Goal: Information Seeking & Learning: Find specific fact

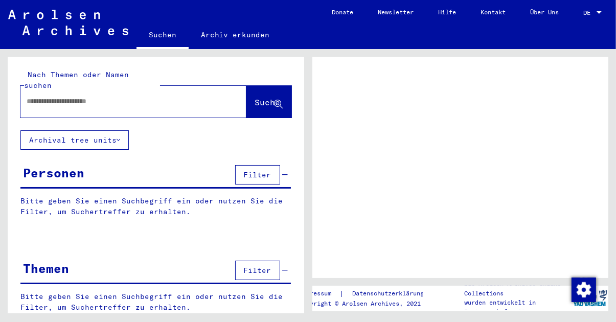
click at [139, 96] on input "text" at bounding box center [124, 101] width 195 height 11
type input "****"
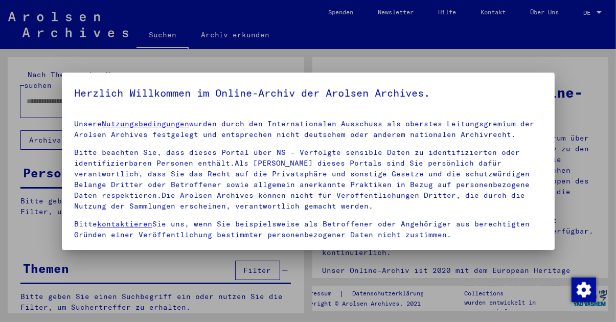
click at [385, 242] on div "Unsere Nutzungsbedingungen wurden durch den Internationalen Ausschuss als obers…" at bounding box center [308, 208] width 468 height 179
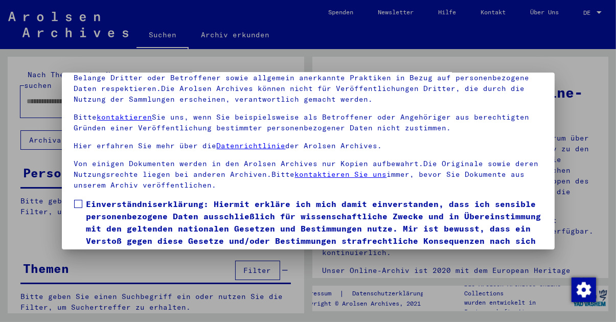
scroll to position [111, 0]
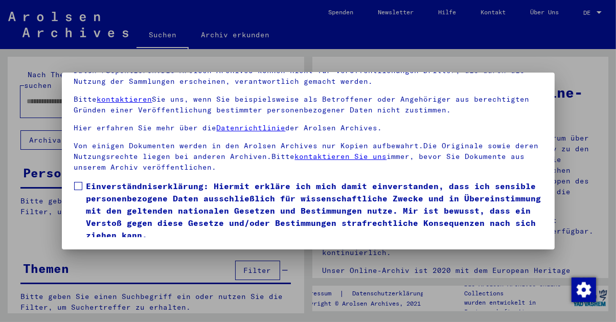
click at [78, 182] on span at bounding box center [78, 186] width 8 height 8
click at [119, 246] on button "Ich stimme zu" at bounding box center [112, 255] width 77 height 19
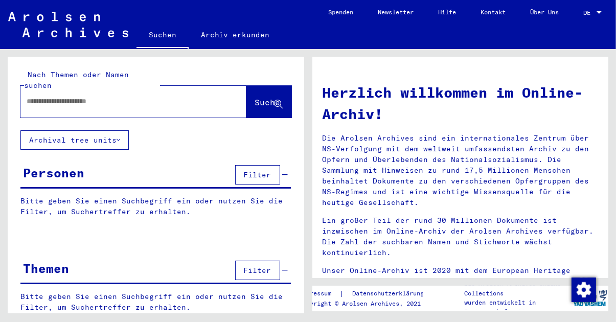
click at [148, 96] on input "text" at bounding box center [121, 101] width 189 height 11
click at [266, 98] on button "Suche" at bounding box center [268, 102] width 45 height 32
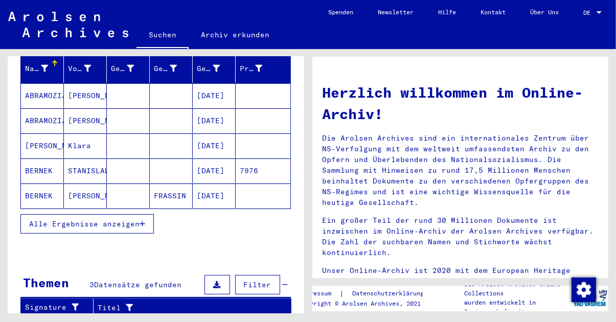
scroll to position [134, 0]
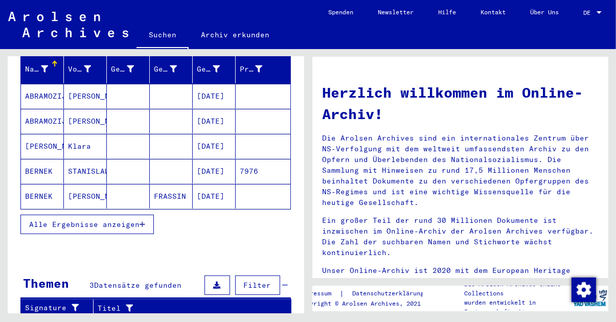
click at [135, 220] on span "Alle Ergebnisse anzeigen" at bounding box center [84, 224] width 110 height 9
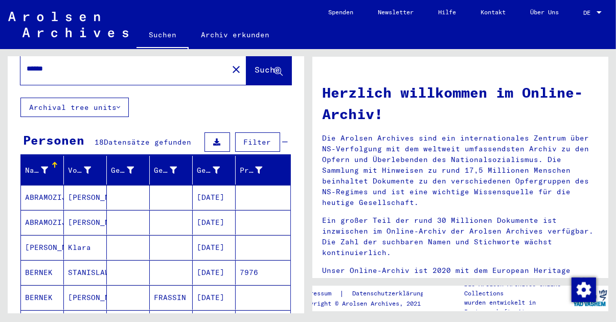
scroll to position [0, 0]
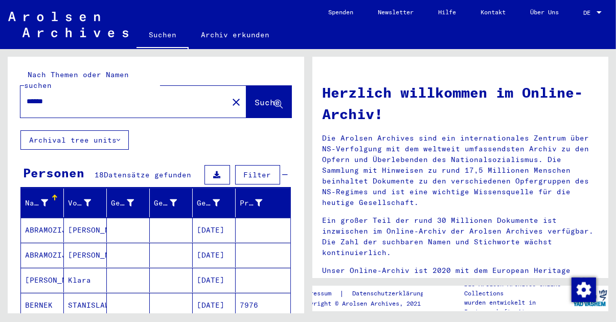
click at [59, 96] on input "******" at bounding box center [121, 101] width 189 height 11
type input "*******"
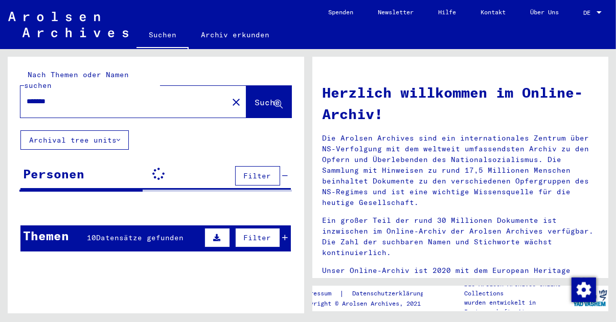
click at [267, 97] on span "Suche" at bounding box center [268, 102] width 26 height 10
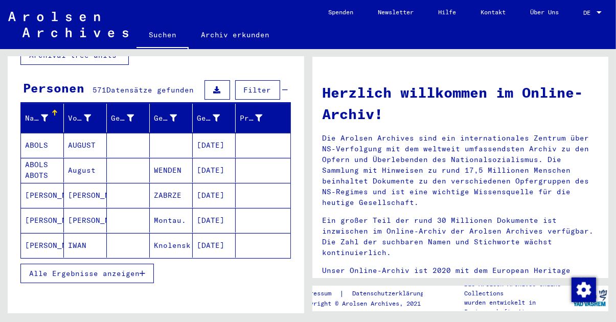
scroll to position [93, 0]
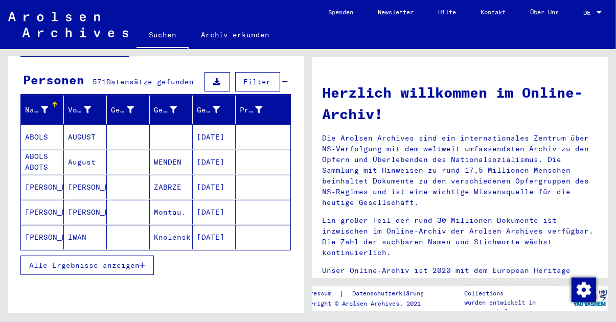
click at [148, 256] on button "Alle Ergebnisse anzeigen" at bounding box center [86, 264] width 133 height 19
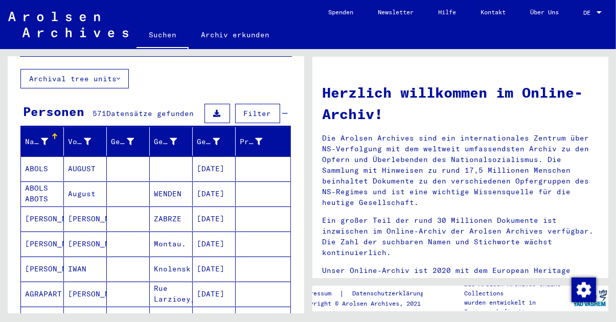
scroll to position [0, 0]
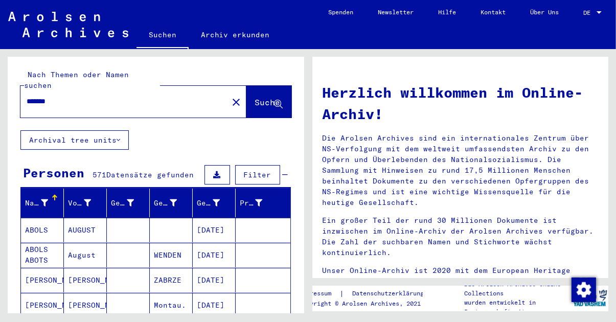
click at [117, 130] on button "Archival tree units" at bounding box center [74, 139] width 108 height 19
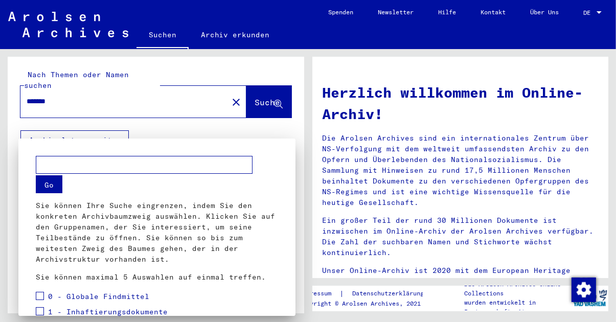
click at [124, 124] on div at bounding box center [308, 161] width 616 height 322
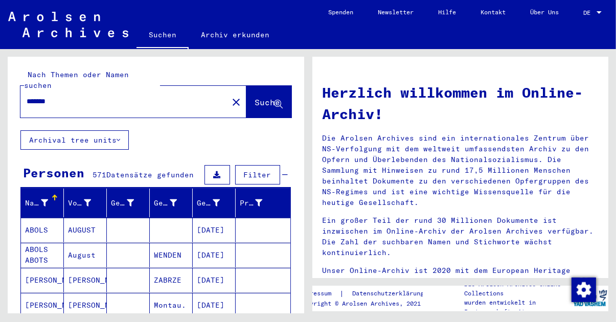
click at [599, 12] on div at bounding box center [598, 12] width 5 height 3
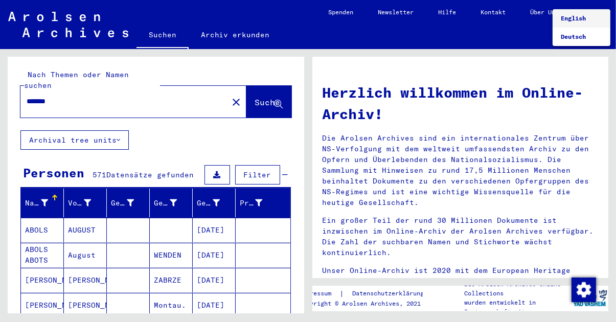
click at [260, 168] on div at bounding box center [308, 161] width 616 height 322
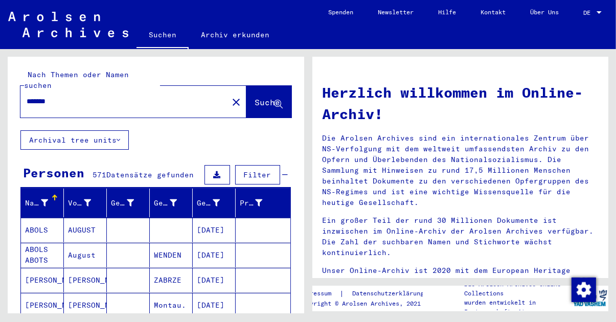
click at [263, 170] on span "Filter" at bounding box center [258, 174] width 28 height 9
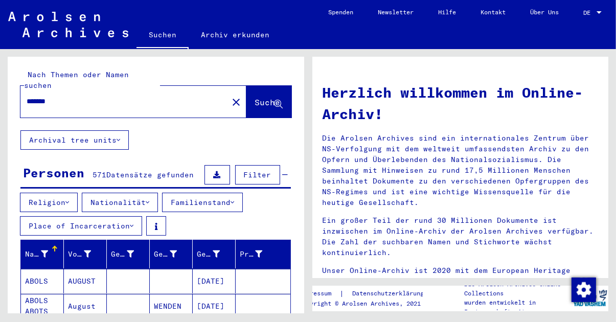
click at [128, 216] on button "Place of Incarceration" at bounding box center [81, 225] width 122 height 19
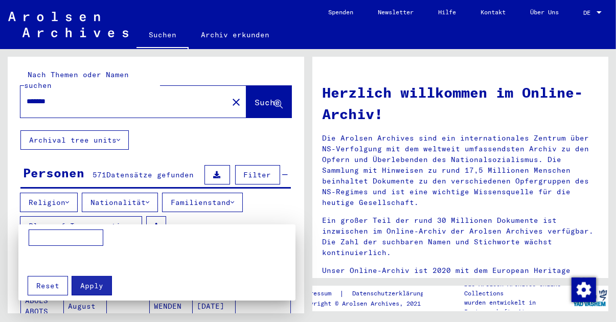
click at [210, 213] on div at bounding box center [308, 161] width 616 height 322
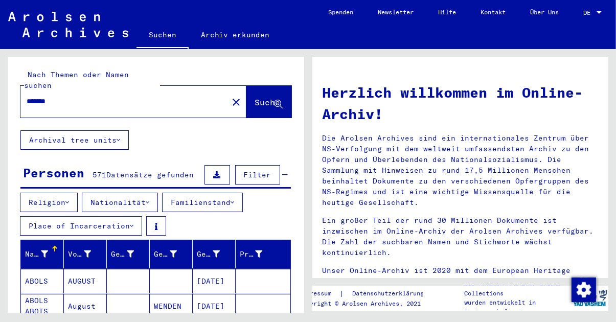
click at [223, 165] on button at bounding box center [217, 174] width 26 height 19
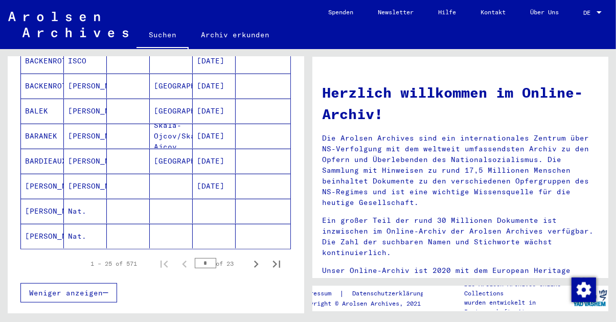
scroll to position [677, 0]
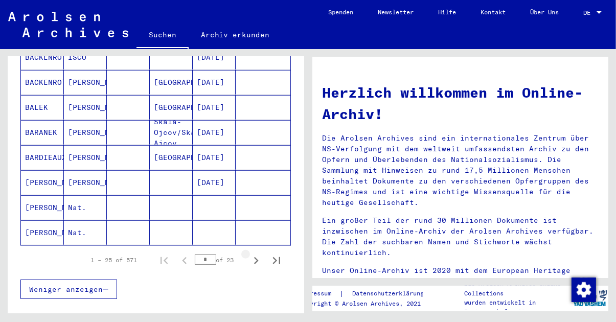
click at [258, 253] on icon "Next page" at bounding box center [256, 260] width 14 height 14
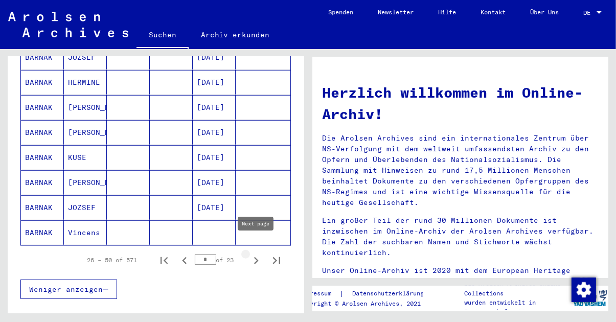
click at [258, 253] on icon "Next page" at bounding box center [256, 260] width 14 height 14
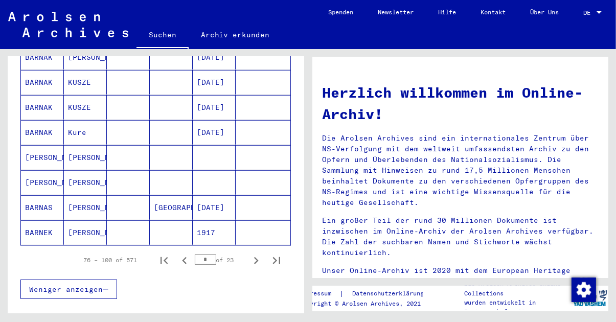
click at [260, 253] on icon "Next page" at bounding box center [256, 260] width 14 height 14
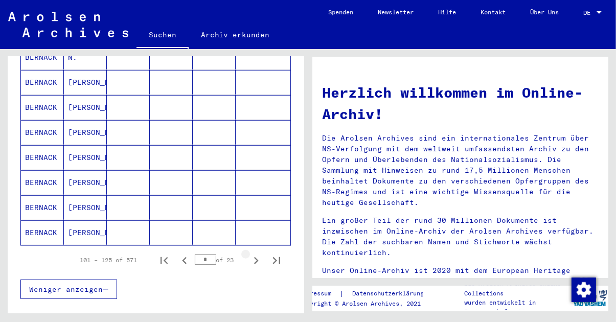
click at [256, 253] on icon "Next page" at bounding box center [256, 260] width 14 height 14
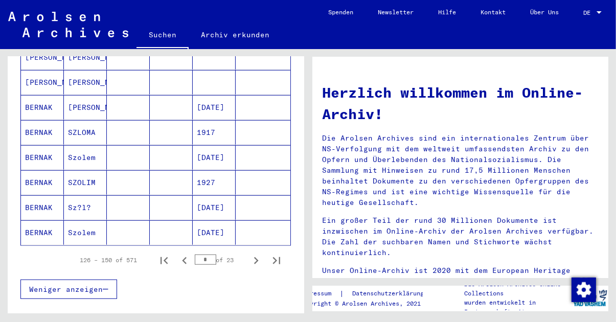
click at [262, 253] on icon "Next page" at bounding box center [256, 260] width 14 height 14
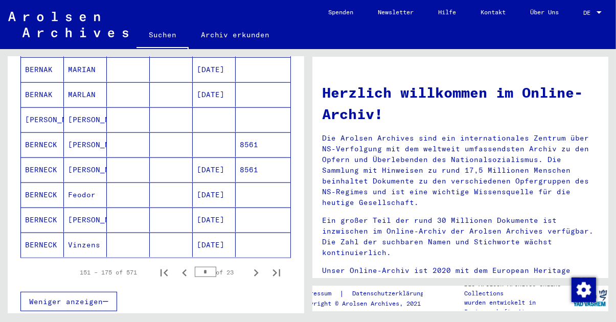
scroll to position [668, 0]
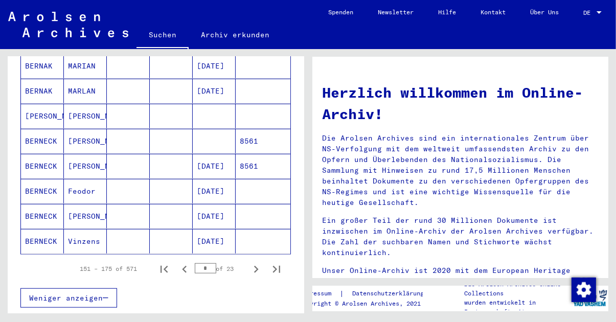
click at [262, 262] on icon "Next page" at bounding box center [256, 269] width 14 height 14
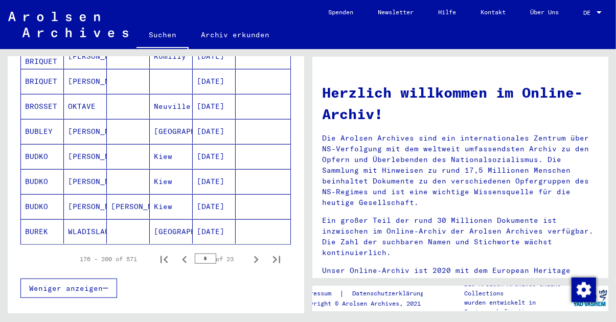
scroll to position [678, 0]
click at [257, 252] on icon "Next page" at bounding box center [256, 259] width 14 height 14
type input "*"
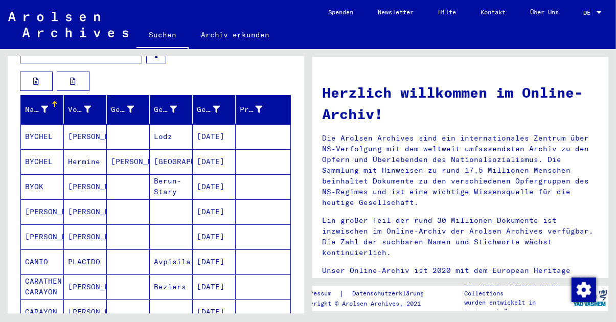
scroll to position [172, 0]
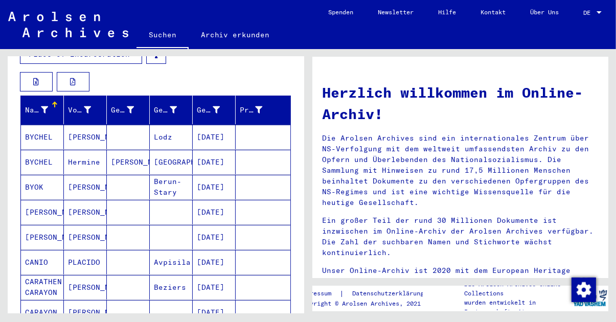
click at [129, 106] on icon at bounding box center [130, 109] width 7 height 7
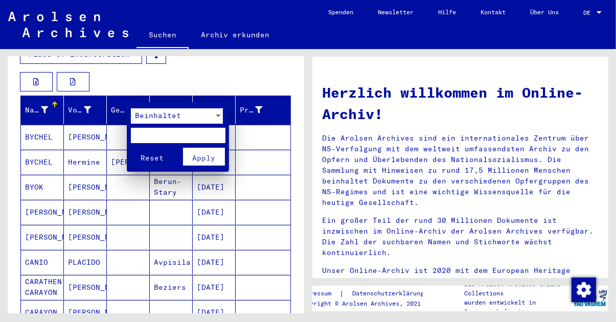
click at [214, 116] on div at bounding box center [218, 115] width 9 height 15
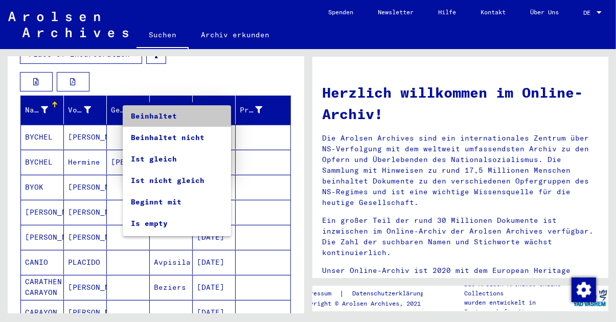
click at [215, 116] on span "Beinhaltet" at bounding box center [177, 115] width 92 height 21
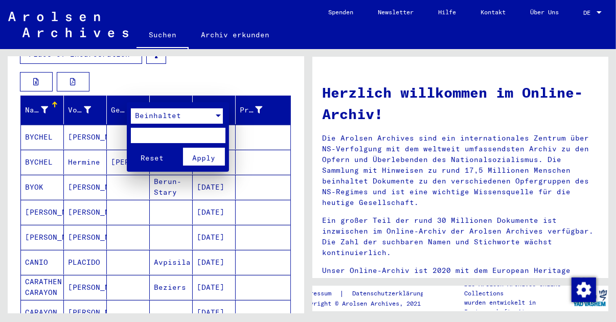
click at [126, 192] on div at bounding box center [308, 161] width 616 height 322
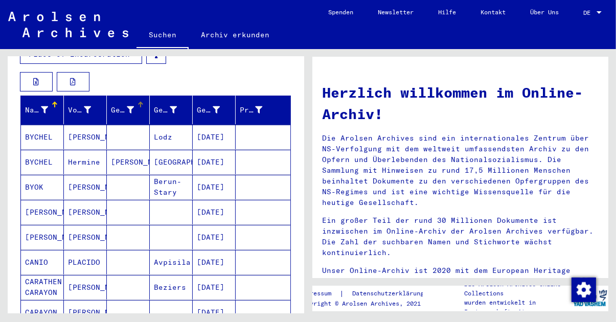
click at [114, 105] on div "Geburtsname" at bounding box center [122, 110] width 23 height 11
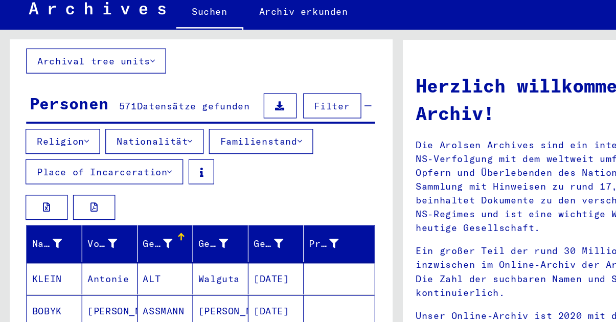
scroll to position [0, 0]
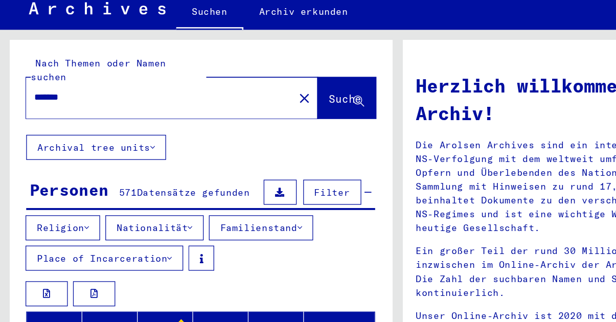
click at [78, 96] on input "*******" at bounding box center [121, 101] width 189 height 11
type input "******"
click at [264, 97] on span "Suche" at bounding box center [268, 102] width 26 height 10
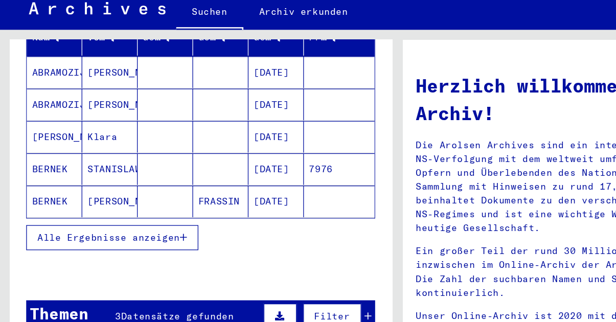
scroll to position [226, 0]
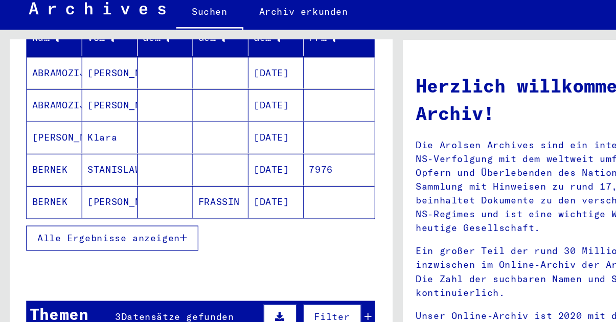
click at [144, 207] on icon "button" at bounding box center [142, 210] width 6 height 7
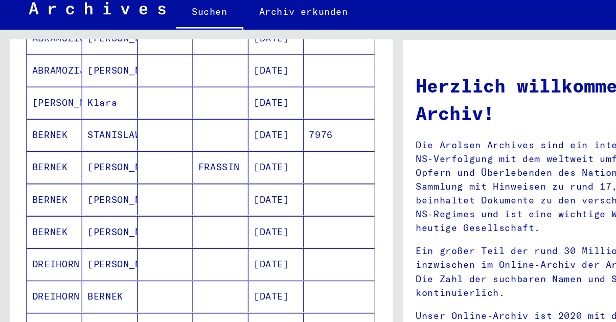
click at [82, 143] on mat-cell "[PERSON_NAME]" at bounding box center [85, 155] width 43 height 25
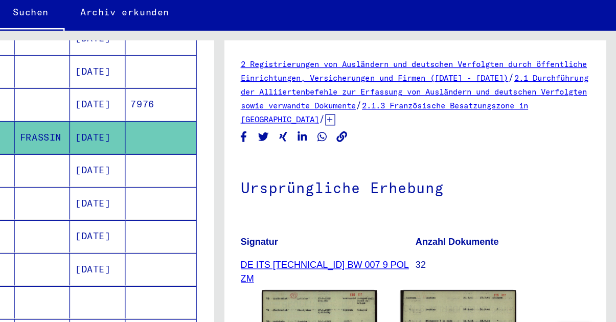
click at [398, 121] on icon at bounding box center [394, 118] width 8 height 9
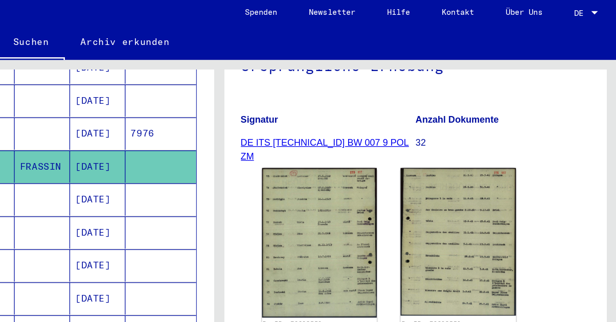
click at [418, 113] on link "DE ITS [TECHNICAL_ID] BW 007 9 POL ZM" at bounding box center [390, 118] width 130 height 19
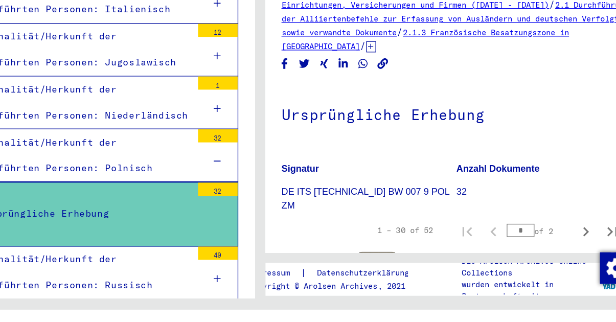
click at [401, 291] on img at bounding box center [399, 297] width 28 height 39
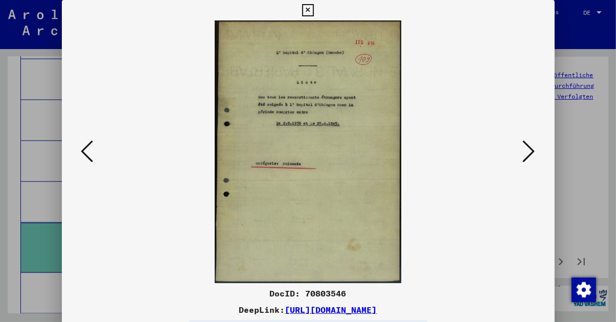
click at [533, 158] on icon at bounding box center [529, 151] width 12 height 25
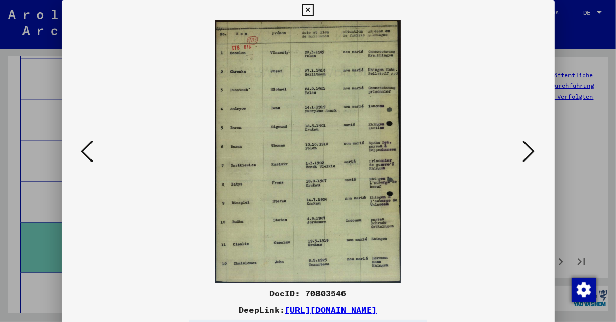
click at [531, 163] on icon at bounding box center [529, 151] width 12 height 25
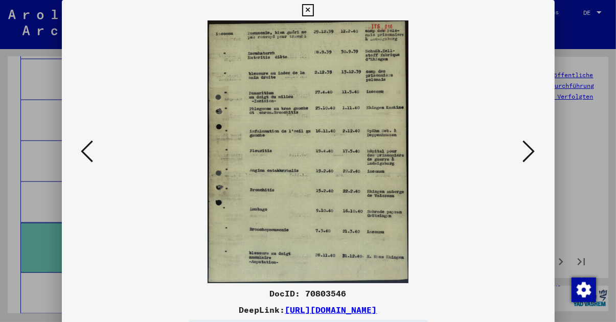
click at [528, 163] on icon at bounding box center [529, 151] width 12 height 25
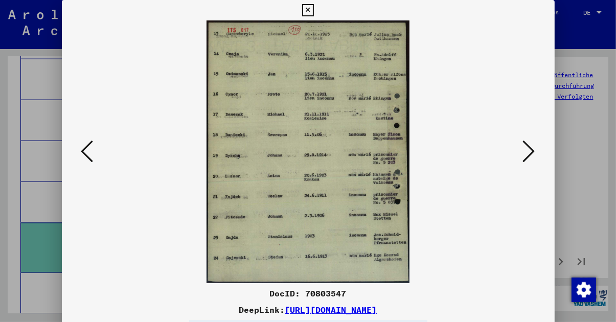
click at [528, 163] on icon at bounding box center [529, 151] width 12 height 25
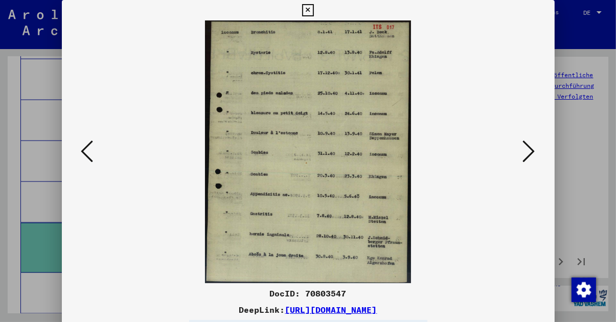
click at [529, 163] on icon at bounding box center [529, 151] width 12 height 25
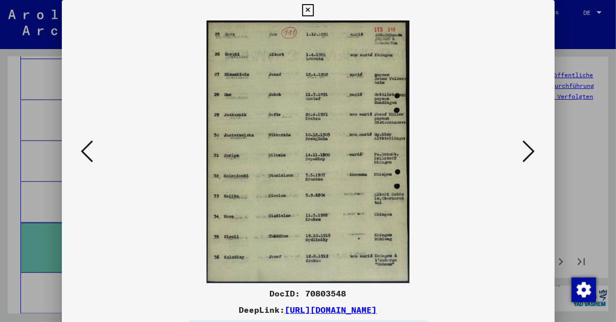
click at [530, 163] on icon at bounding box center [529, 151] width 12 height 25
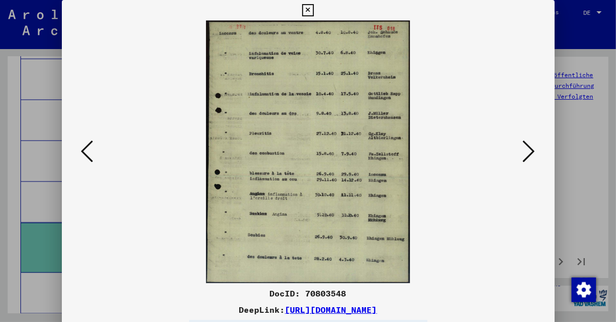
click at [532, 163] on icon at bounding box center [529, 151] width 12 height 25
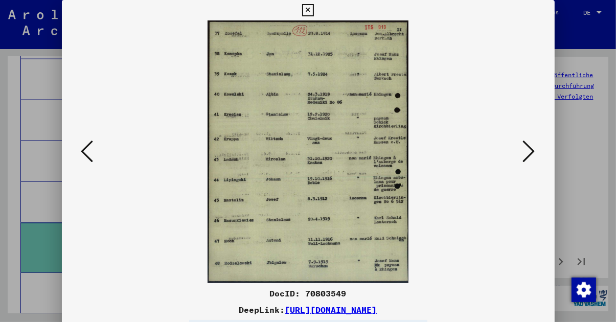
click at [531, 163] on icon at bounding box center [529, 151] width 12 height 25
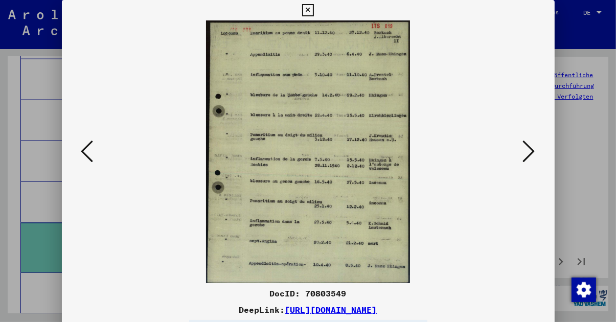
click at [530, 167] on button at bounding box center [529, 151] width 18 height 29
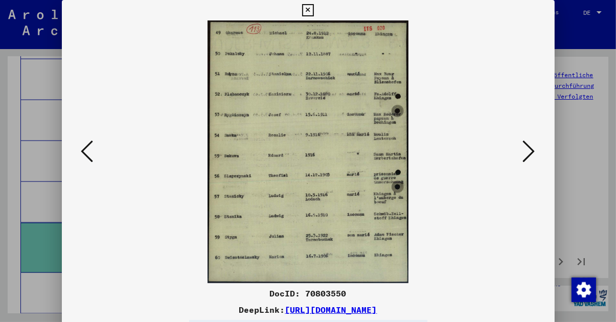
click at [526, 163] on icon at bounding box center [529, 151] width 12 height 25
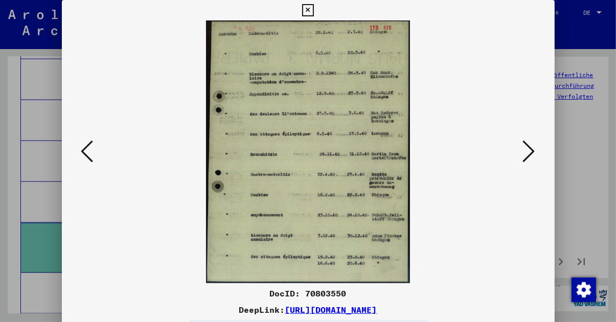
click at [528, 163] on icon at bounding box center [529, 151] width 12 height 25
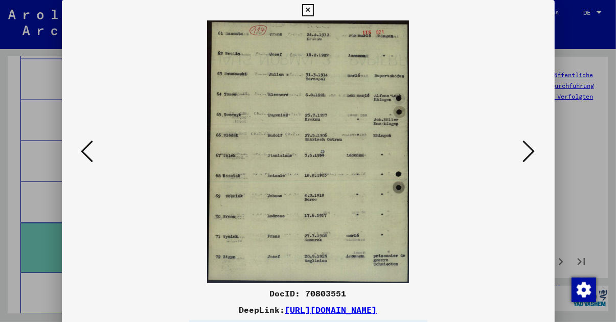
click at [527, 163] on icon at bounding box center [529, 151] width 12 height 25
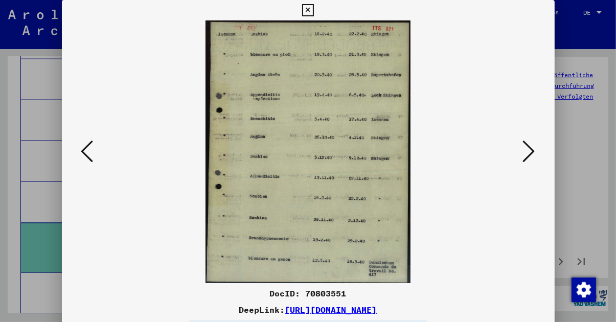
click at [525, 163] on icon at bounding box center [529, 151] width 12 height 25
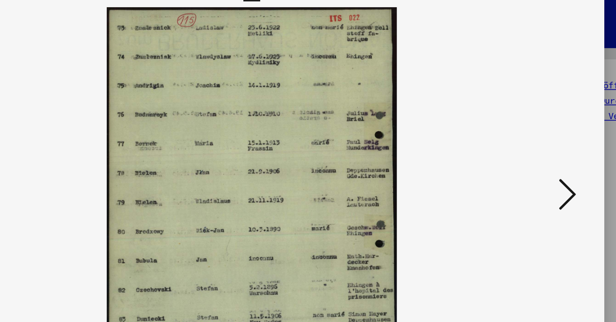
click at [528, 161] on icon at bounding box center [529, 151] width 12 height 25
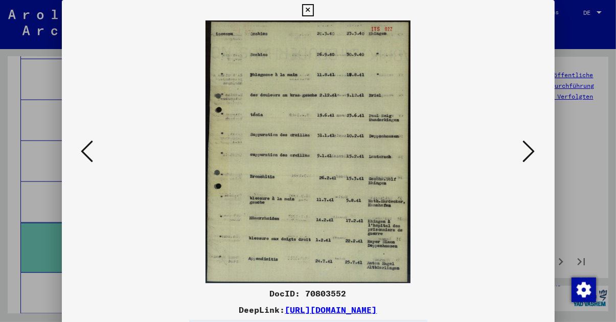
click at [86, 158] on icon at bounding box center [87, 151] width 12 height 25
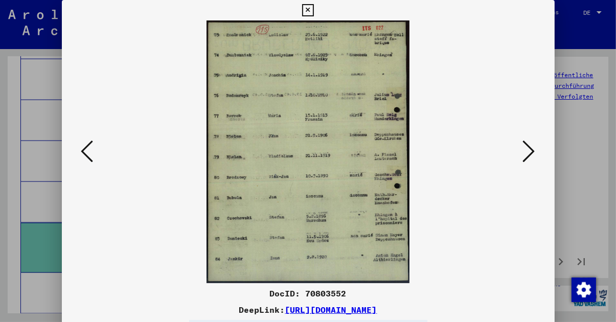
click at [88, 155] on icon at bounding box center [87, 151] width 12 height 25
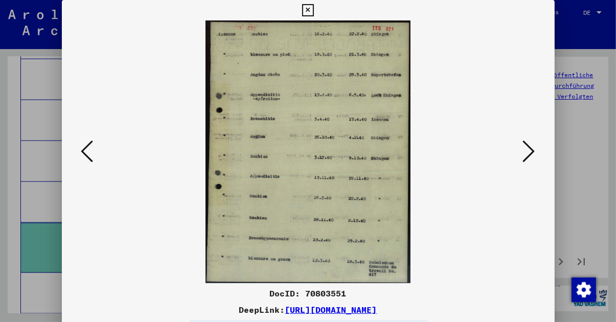
click at [85, 154] on icon at bounding box center [87, 151] width 12 height 25
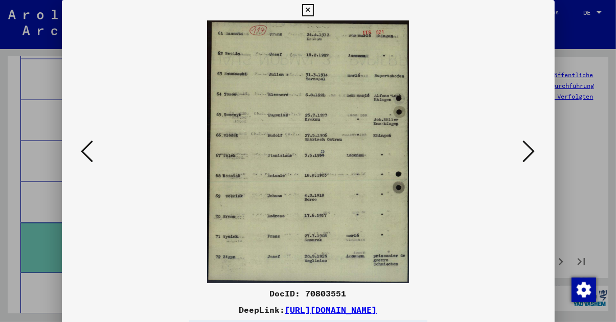
click at [84, 154] on icon at bounding box center [87, 151] width 12 height 25
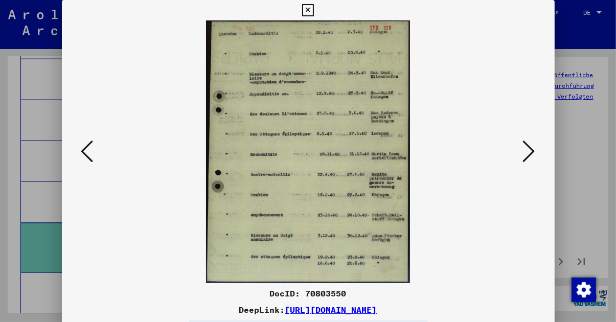
click at [84, 155] on icon at bounding box center [87, 151] width 12 height 25
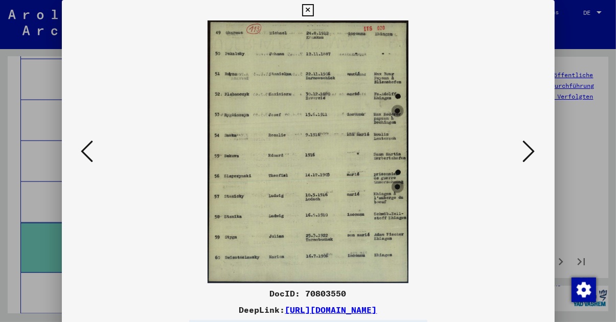
click at [86, 153] on icon at bounding box center [87, 151] width 12 height 25
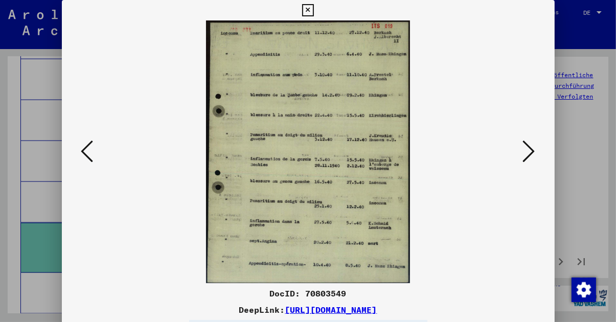
click at [85, 152] on icon at bounding box center [87, 151] width 12 height 25
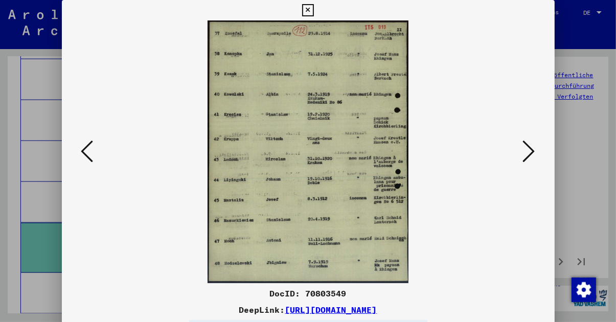
click at [82, 155] on icon at bounding box center [87, 151] width 12 height 25
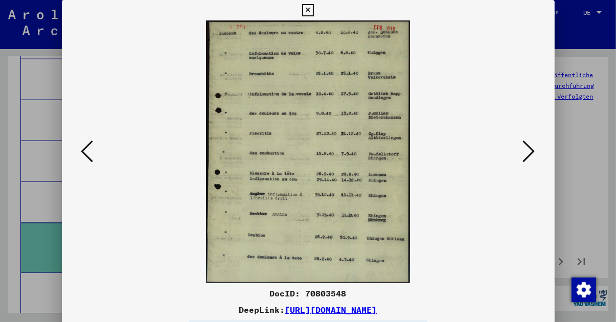
click at [83, 155] on icon at bounding box center [87, 151] width 12 height 25
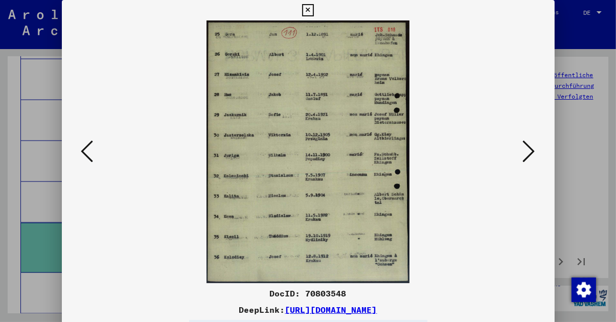
click at [80, 155] on button at bounding box center [87, 151] width 18 height 29
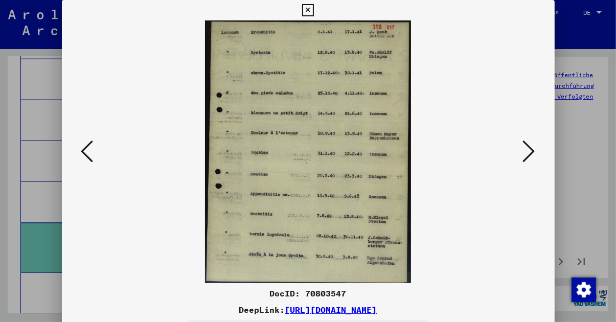
click at [82, 160] on icon at bounding box center [87, 151] width 12 height 25
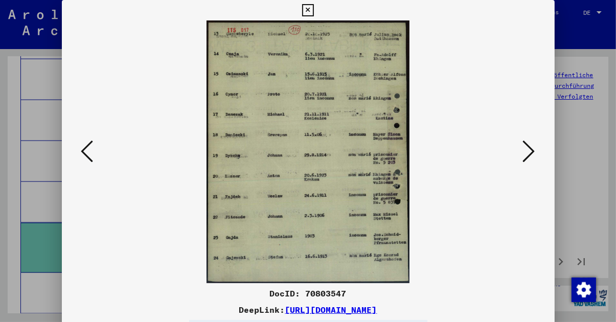
click at [82, 160] on icon at bounding box center [87, 151] width 12 height 25
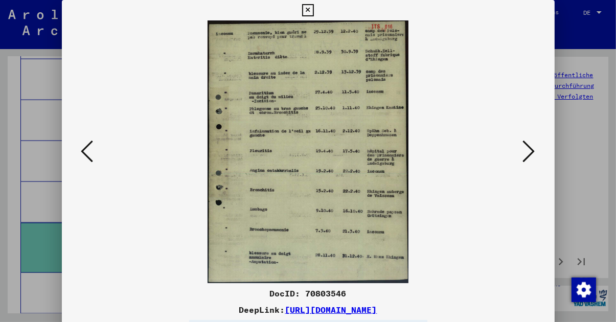
click at [85, 153] on icon at bounding box center [87, 151] width 12 height 25
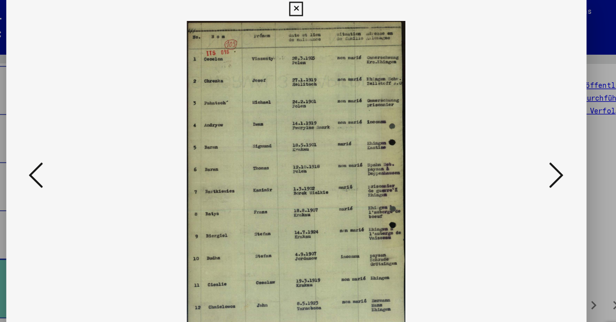
click at [532, 158] on icon at bounding box center [529, 151] width 12 height 25
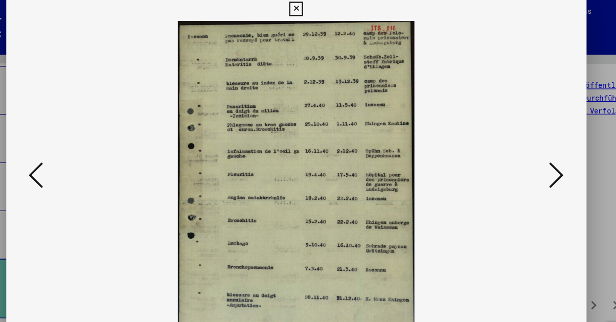
click at [529, 157] on icon at bounding box center [529, 151] width 12 height 25
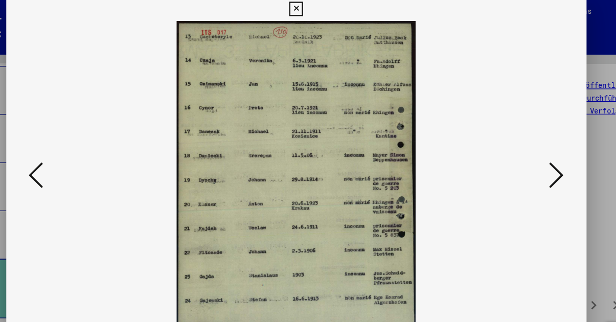
click at [529, 159] on icon at bounding box center [529, 151] width 12 height 25
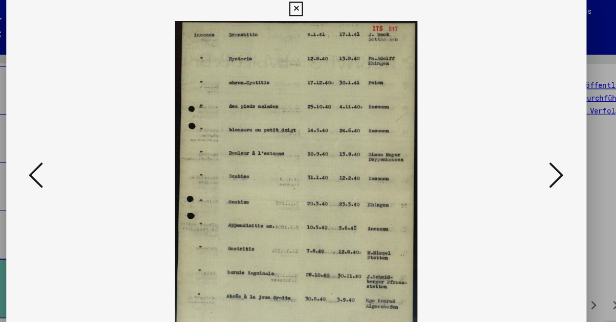
click at [529, 159] on icon at bounding box center [529, 151] width 12 height 25
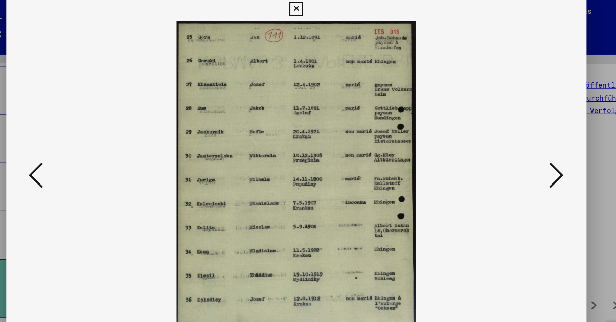
click at [530, 157] on icon at bounding box center [529, 151] width 12 height 25
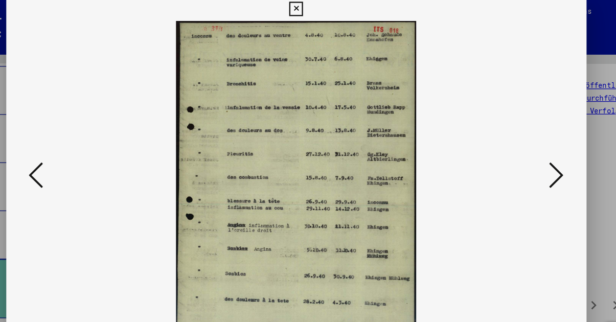
click at [529, 157] on icon at bounding box center [529, 151] width 12 height 25
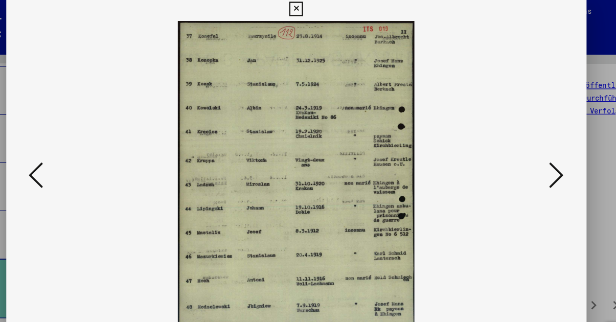
click at [530, 155] on icon at bounding box center [529, 151] width 12 height 25
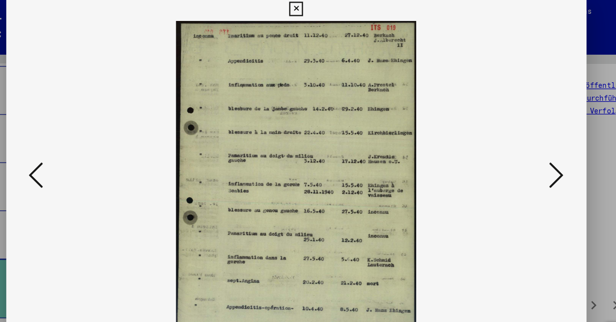
click at [529, 155] on icon at bounding box center [529, 151] width 12 height 25
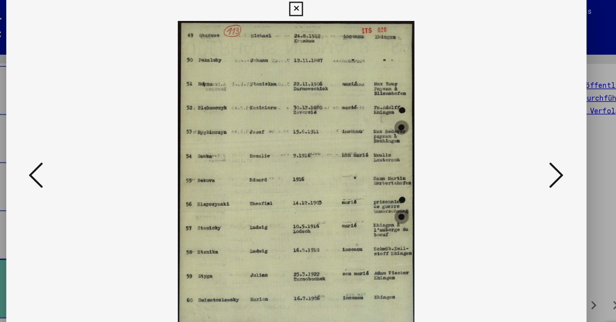
click at [530, 155] on icon at bounding box center [529, 151] width 12 height 25
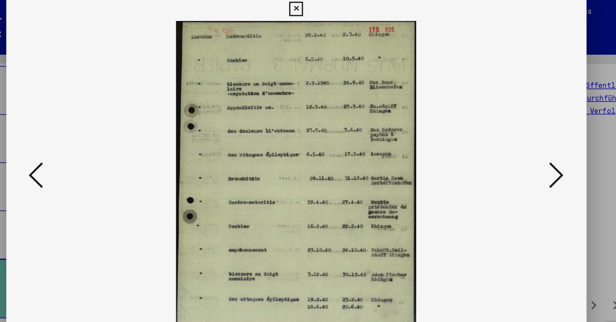
click at [531, 155] on icon at bounding box center [529, 151] width 12 height 25
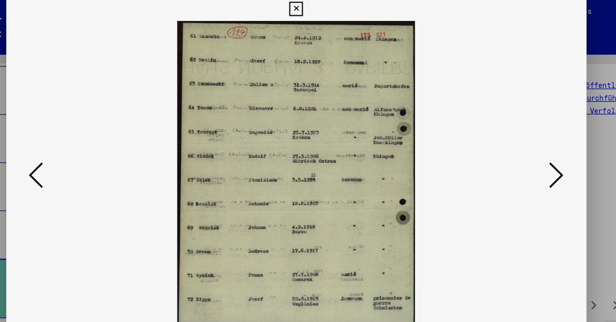
click at [530, 159] on icon at bounding box center [529, 151] width 12 height 25
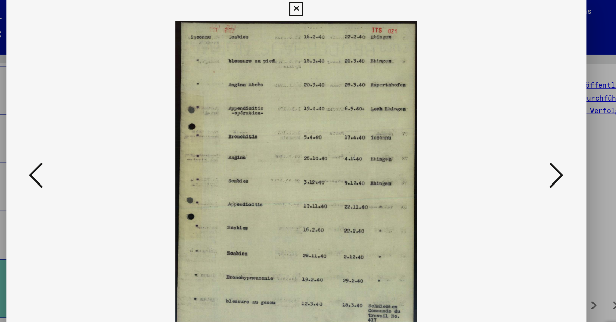
click at [531, 154] on icon at bounding box center [529, 151] width 12 height 25
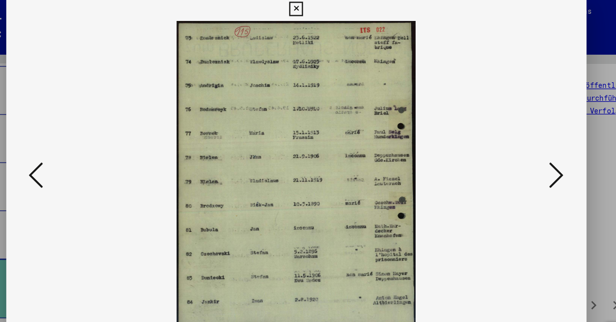
click at [533, 158] on icon at bounding box center [529, 151] width 12 height 25
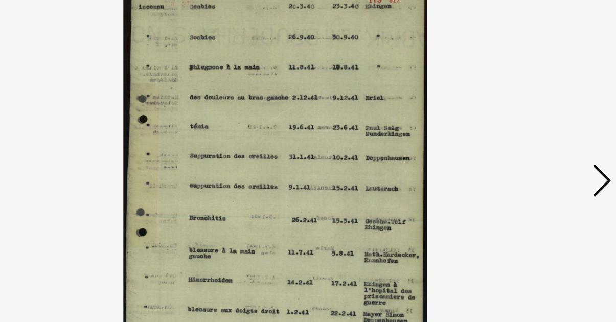
click at [524, 160] on icon at bounding box center [529, 151] width 12 height 25
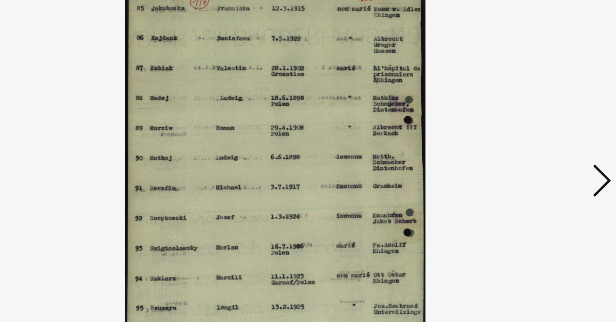
click at [525, 162] on icon at bounding box center [529, 151] width 12 height 25
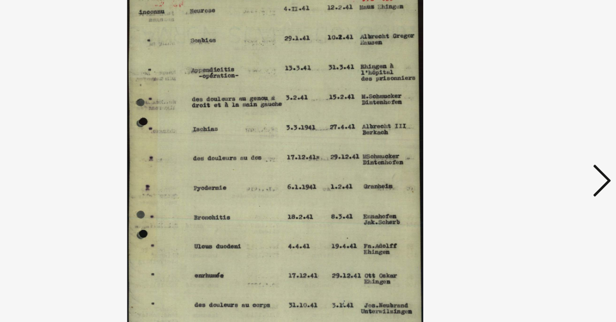
click at [529, 160] on icon at bounding box center [529, 151] width 12 height 25
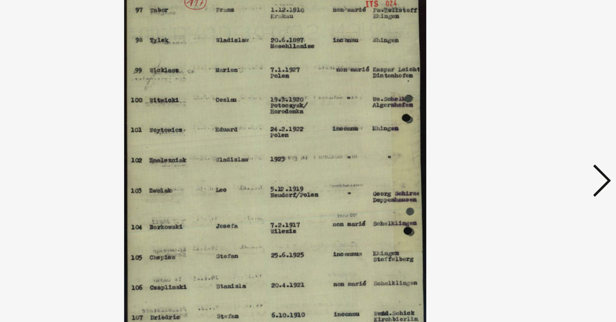
click at [527, 159] on icon at bounding box center [529, 151] width 12 height 25
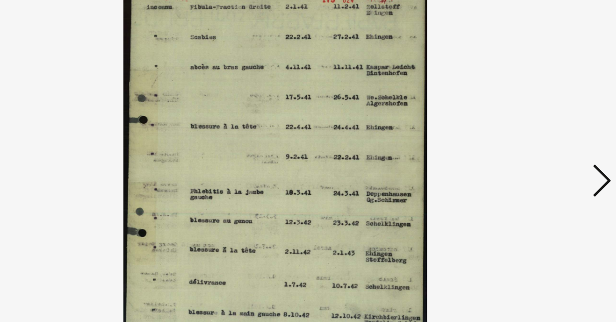
click at [530, 156] on icon at bounding box center [529, 151] width 12 height 25
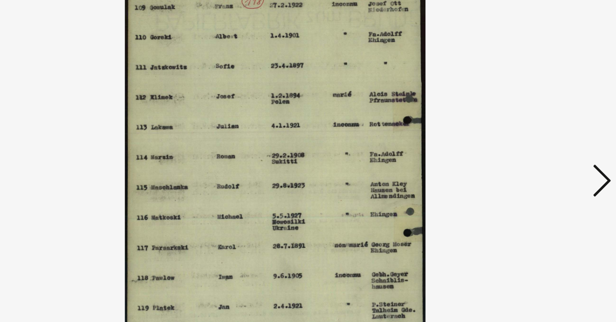
click at [531, 157] on icon at bounding box center [529, 151] width 12 height 25
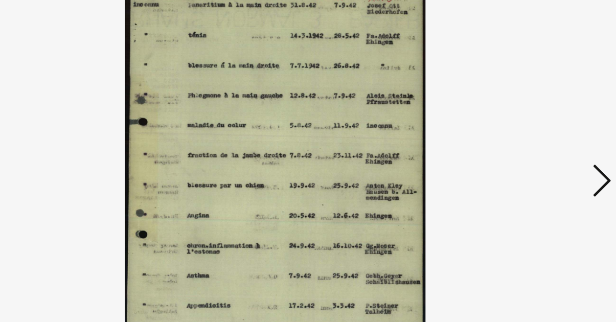
click at [531, 157] on icon at bounding box center [529, 151] width 12 height 25
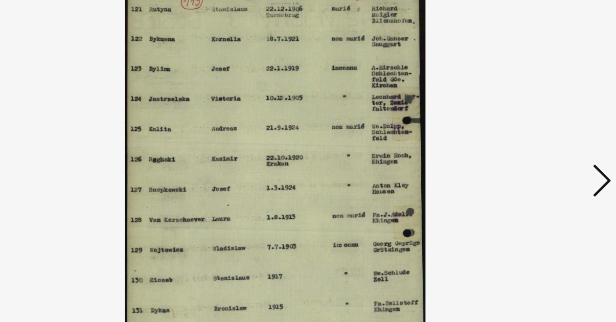
click at [529, 156] on icon at bounding box center [529, 151] width 12 height 25
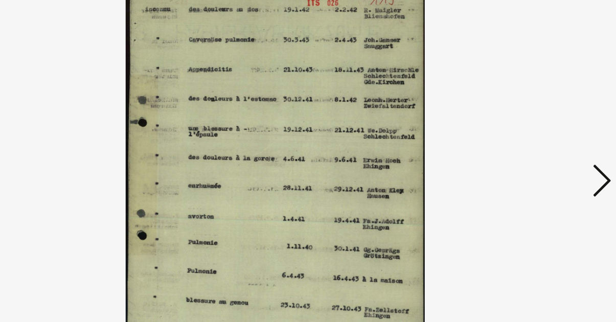
click at [527, 158] on icon at bounding box center [529, 151] width 12 height 25
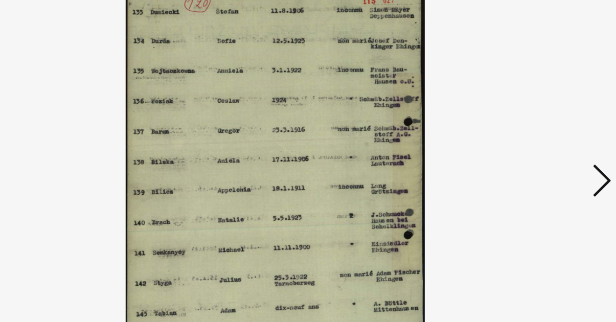
click at [527, 159] on icon at bounding box center [529, 151] width 12 height 25
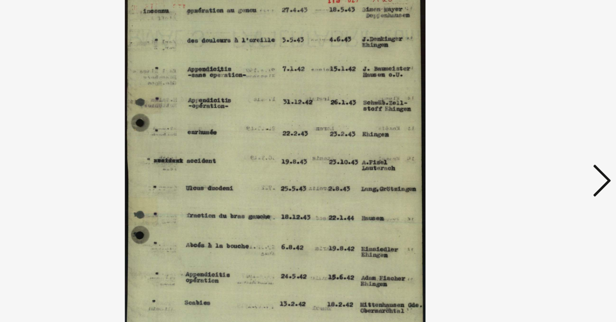
click at [529, 155] on icon at bounding box center [529, 151] width 12 height 25
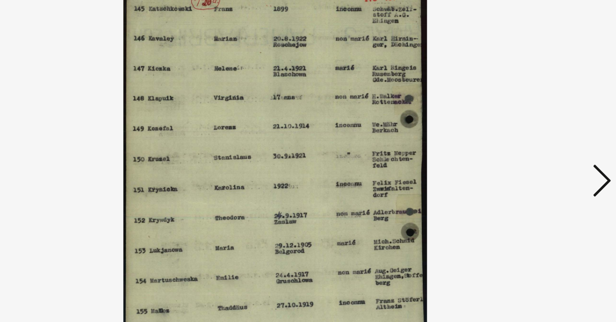
click at [529, 155] on icon at bounding box center [529, 151] width 12 height 25
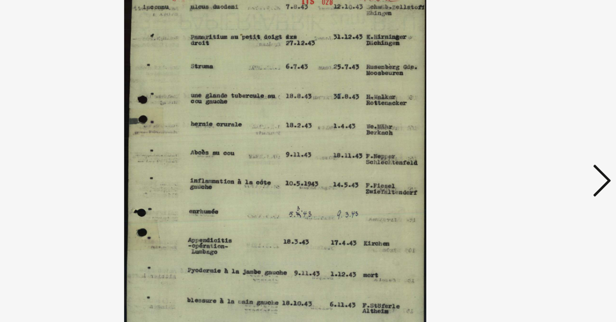
click at [527, 156] on icon at bounding box center [529, 151] width 12 height 25
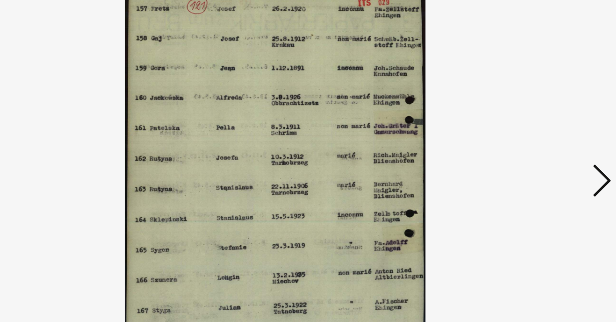
click at [529, 155] on icon at bounding box center [529, 151] width 12 height 25
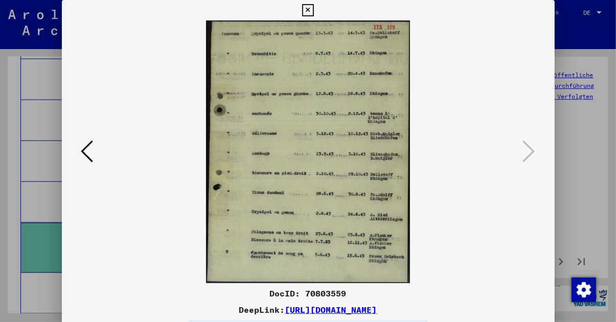
click at [306, 10] on icon at bounding box center [308, 10] width 12 height 12
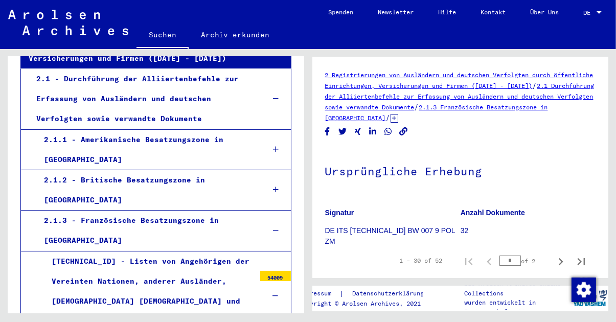
scroll to position [162, 0]
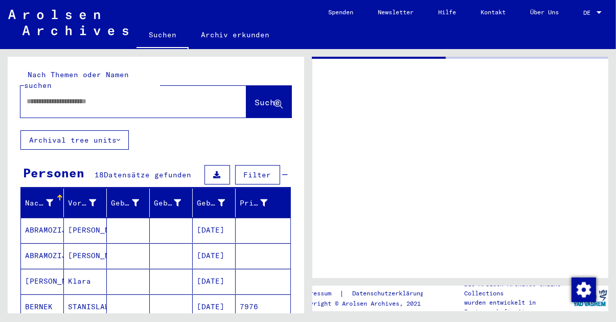
type input "********"
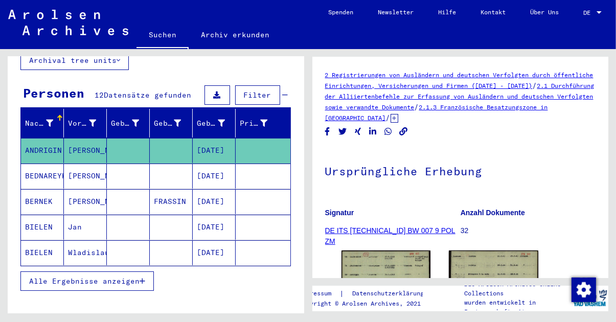
scroll to position [79, 0]
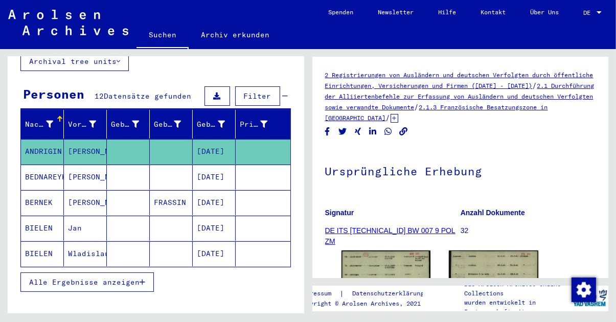
click at [148, 277] on button "Alle Ergebnisse anzeigen" at bounding box center [86, 281] width 133 height 19
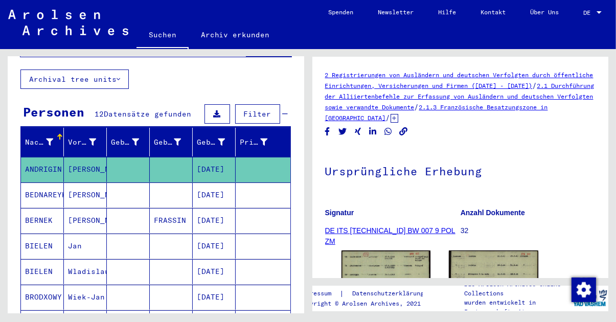
scroll to position [0, 0]
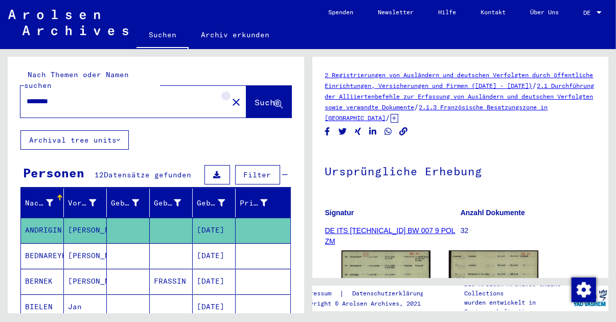
click at [230, 96] on mat-icon "close" at bounding box center [236, 102] width 12 height 12
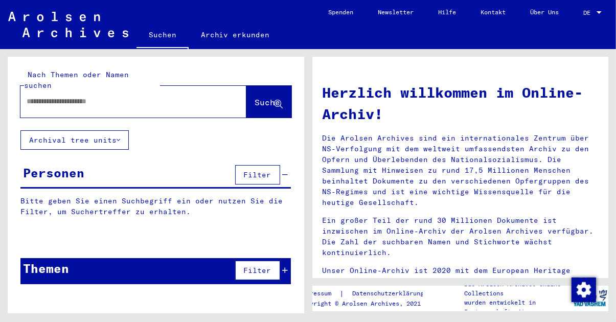
click at [105, 96] on input "text" at bounding box center [121, 101] width 189 height 11
click at [272, 97] on span "Suche" at bounding box center [268, 102] width 26 height 10
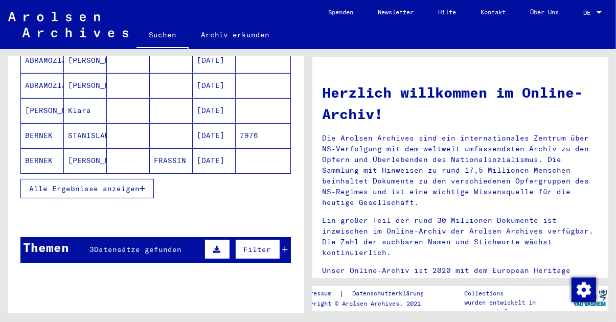
scroll to position [171, 0]
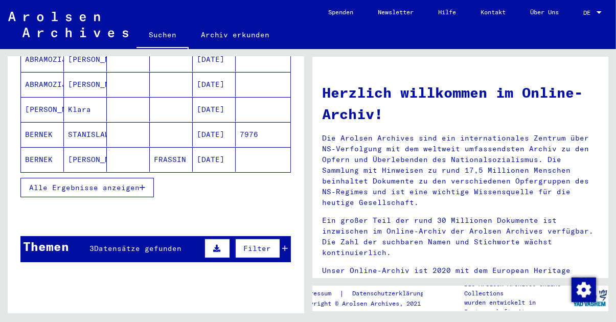
click at [143, 184] on icon "button" at bounding box center [142, 187] width 6 height 7
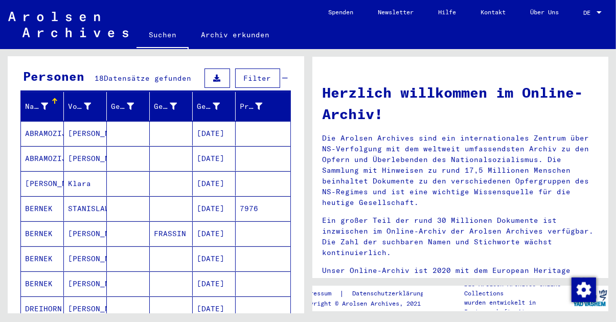
scroll to position [0, 0]
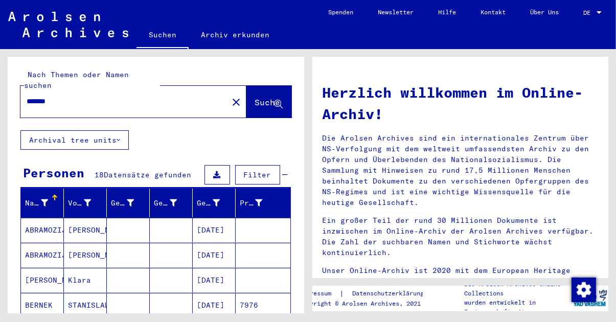
click at [80, 96] on input "******" at bounding box center [121, 101] width 189 height 11
type input "******"
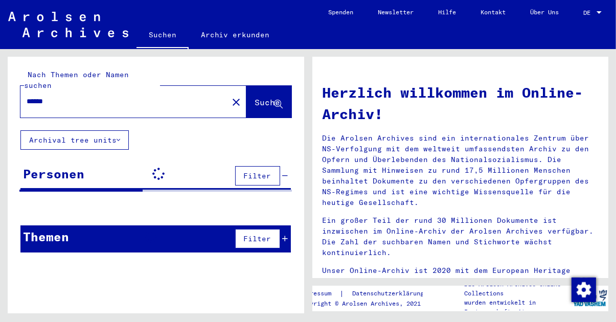
click at [263, 97] on span "Suche" at bounding box center [268, 102] width 26 height 10
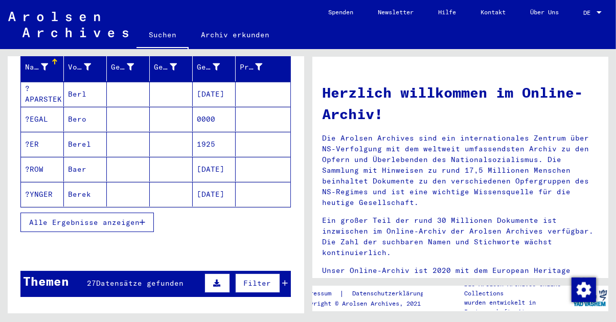
scroll to position [136, 0]
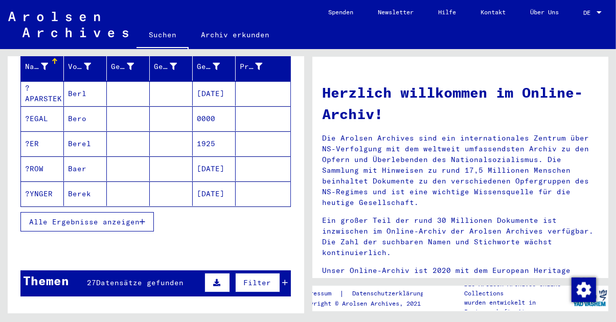
click at [147, 212] on button "Alle Ergebnisse anzeigen" at bounding box center [86, 221] width 133 height 19
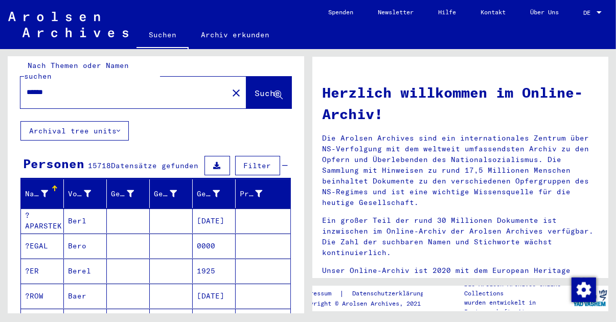
scroll to position [0, 0]
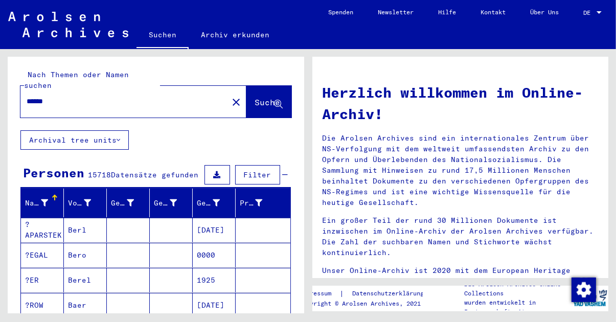
click at [229, 91] on button "close" at bounding box center [236, 101] width 20 height 20
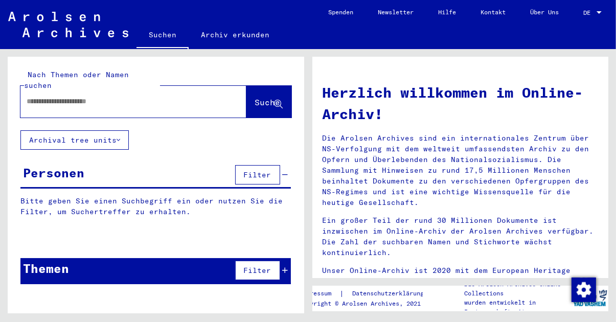
click at [167, 96] on input "text" at bounding box center [121, 101] width 189 height 11
type input "******"
click at [268, 97] on span "Suche" at bounding box center [268, 102] width 26 height 10
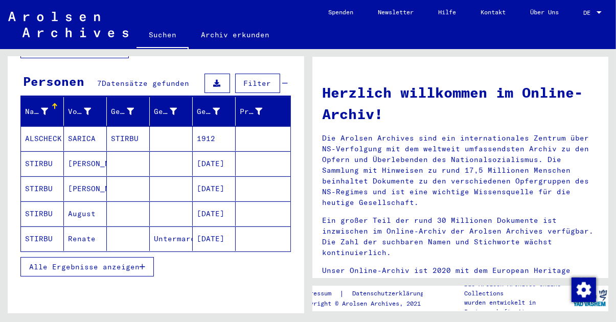
scroll to position [101, 0]
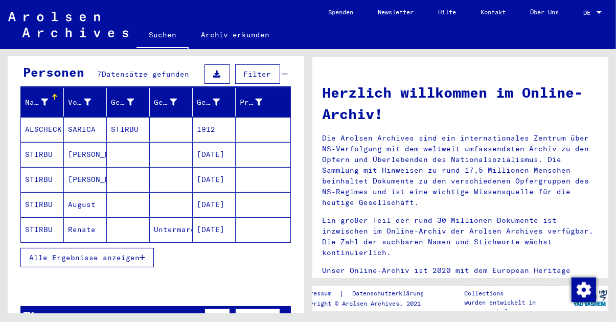
click at [150, 248] on button "Alle Ergebnisse anzeigen" at bounding box center [86, 257] width 133 height 19
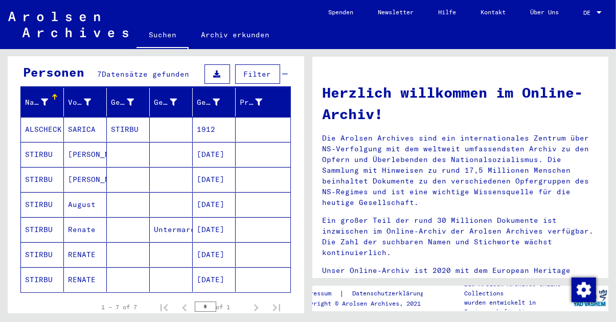
click at [295, 196] on div "Nachname Vorname Geburtsname Geburt‏ Geburtsdatum Prisoner # ALSCHECK [PERSON_N…" at bounding box center [156, 223] width 296 height 271
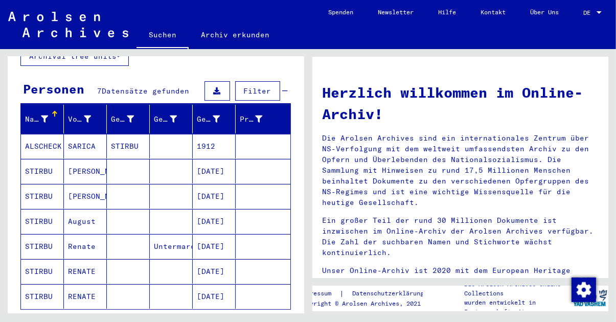
scroll to position [84, 0]
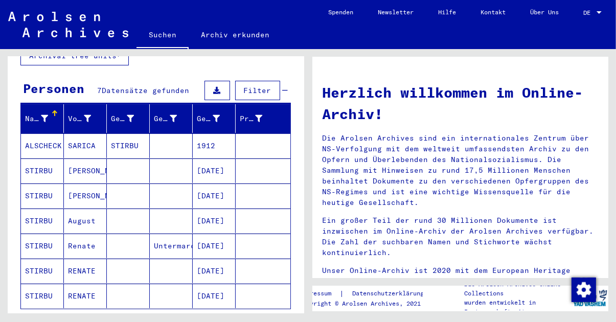
click at [91, 236] on mat-cell "Renate" at bounding box center [85, 245] width 43 height 25
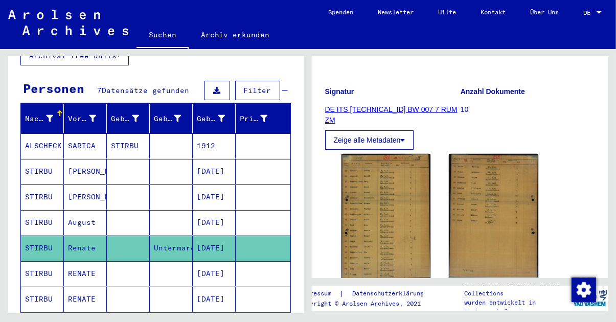
scroll to position [127, 0]
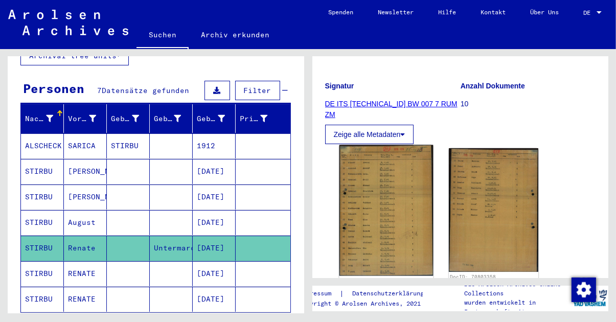
click at [391, 222] on img at bounding box center [385, 210] width 93 height 131
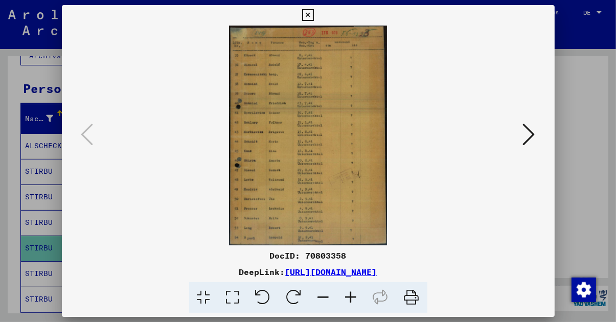
click at [528, 147] on icon at bounding box center [529, 134] width 12 height 25
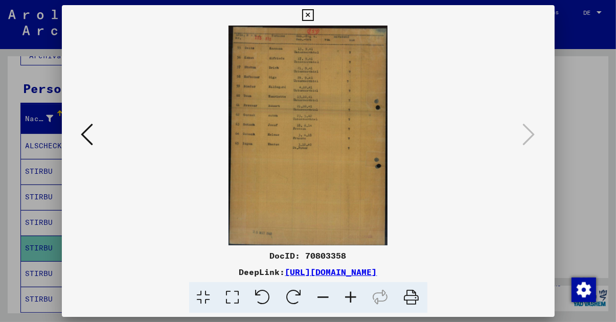
click at [313, 21] on icon at bounding box center [308, 15] width 12 height 12
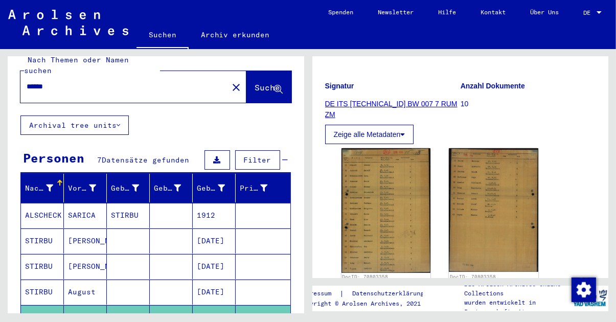
scroll to position [0, 0]
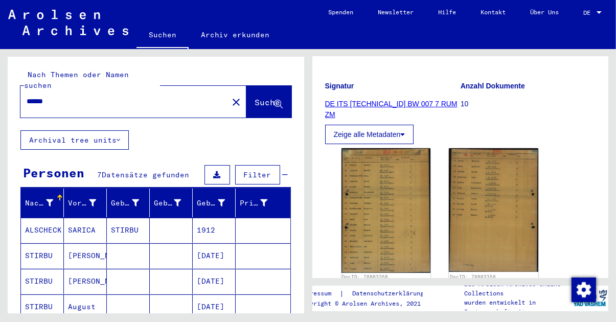
click at [230, 97] on mat-icon "close" at bounding box center [236, 102] width 12 height 12
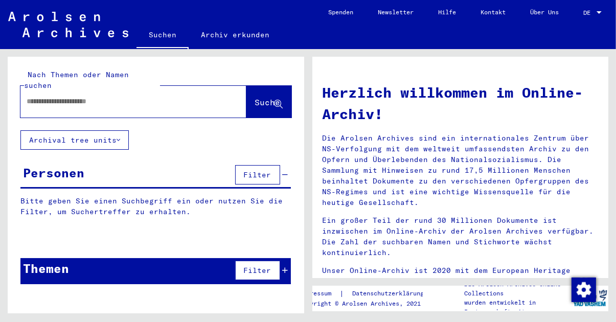
click at [82, 96] on input "text" at bounding box center [121, 101] width 189 height 11
type input "**********"
click at [264, 97] on span "Suche" at bounding box center [268, 102] width 26 height 10
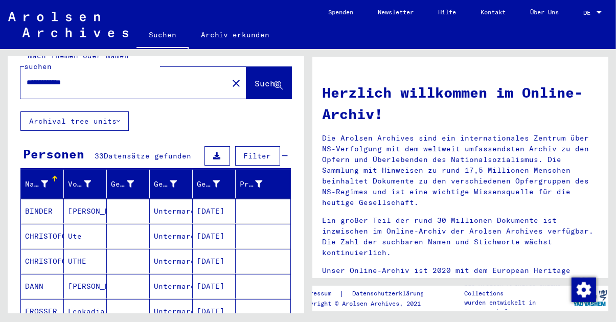
scroll to position [76, 0]
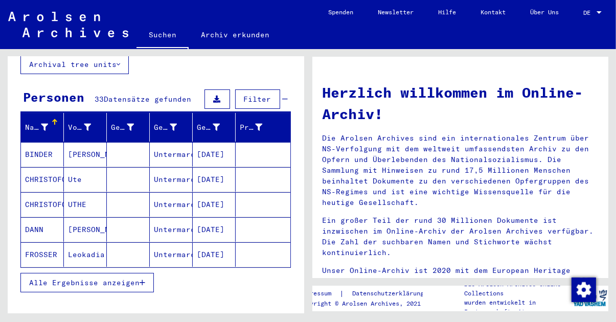
click at [144, 279] on icon "button" at bounding box center [142, 282] width 6 height 7
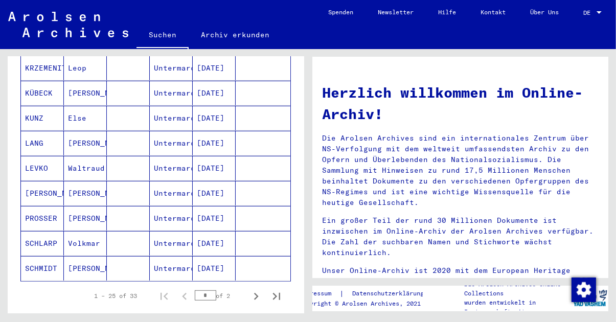
scroll to position [564, 0]
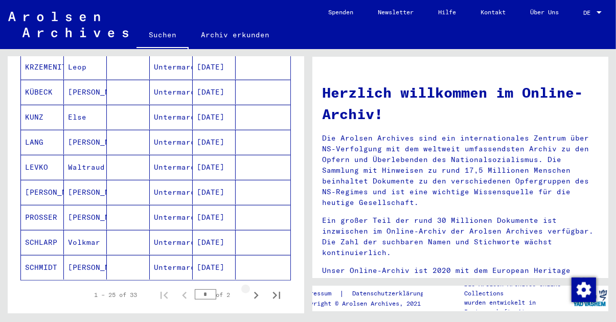
click at [258, 289] on icon "Next page" at bounding box center [256, 295] width 14 height 14
type input "*"
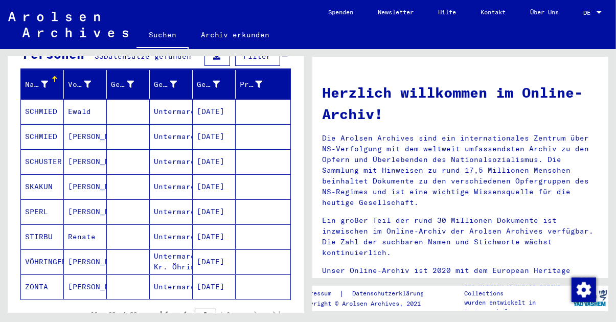
scroll to position [116, 0]
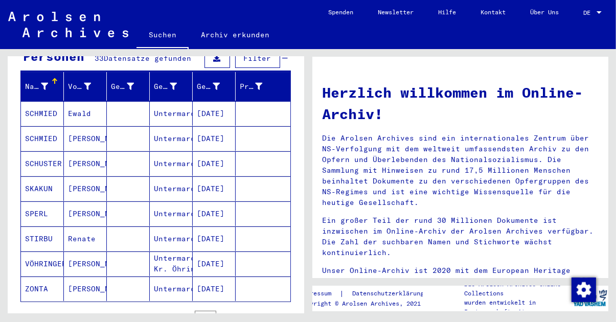
click at [84, 155] on mat-cell "[PERSON_NAME]" at bounding box center [85, 163] width 43 height 25
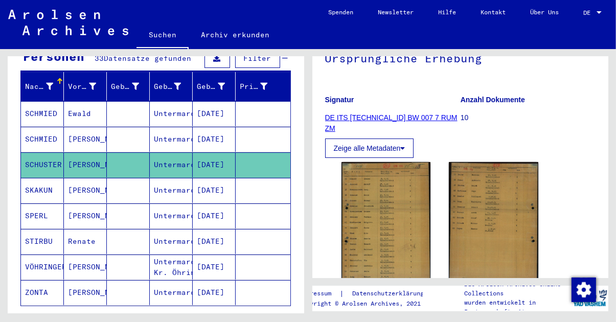
scroll to position [114, 0]
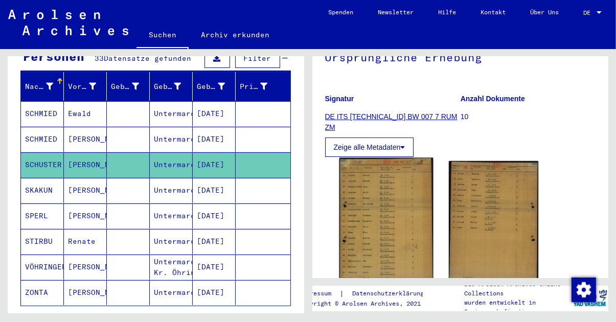
click at [391, 233] on img at bounding box center [385, 223] width 93 height 131
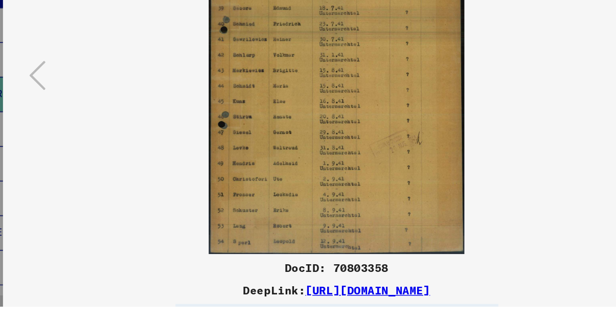
scroll to position [0, 0]
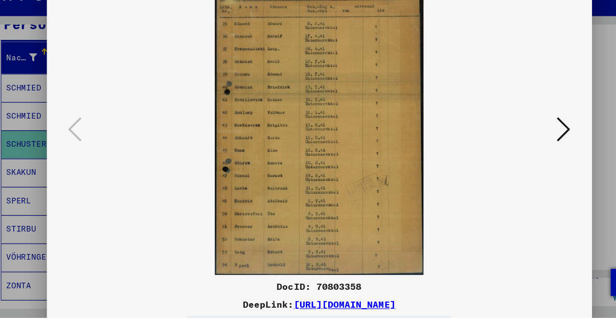
click at [529, 159] on icon at bounding box center [529, 151] width 12 height 25
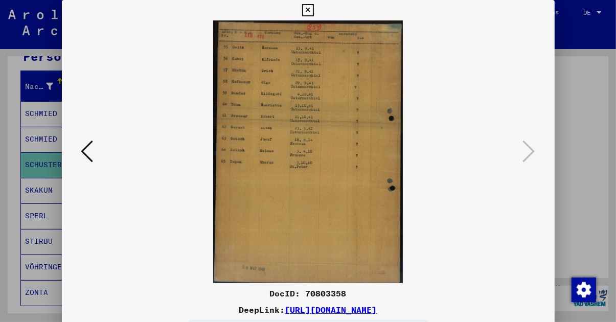
click at [314, 14] on button at bounding box center [308, 10] width 18 height 20
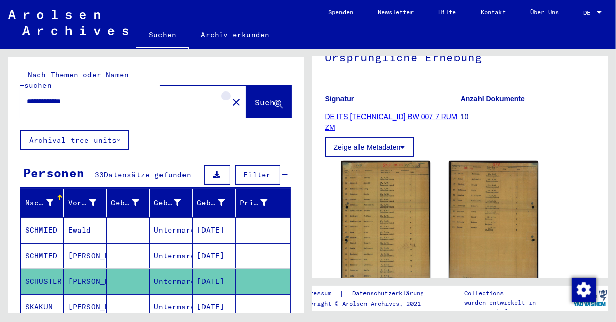
click at [227, 91] on button "close" at bounding box center [236, 101] width 20 height 20
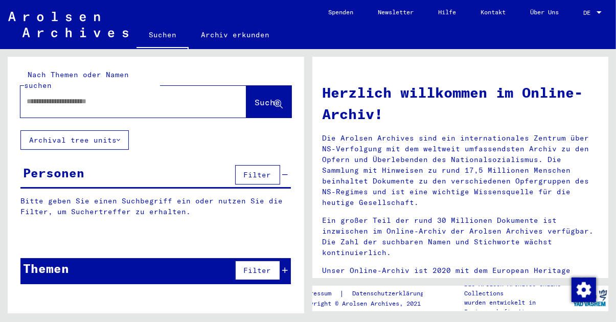
click at [62, 96] on input "text" at bounding box center [121, 101] width 189 height 11
click at [108, 96] on input "text" at bounding box center [121, 101] width 189 height 11
type input "******"
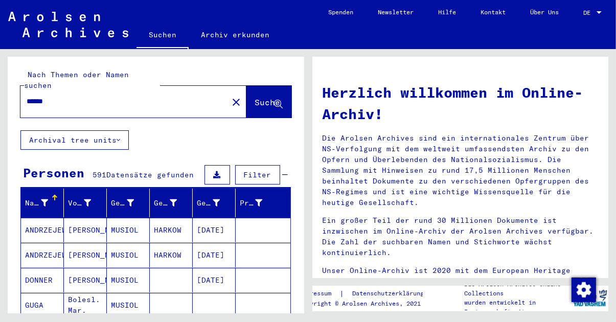
click at [192, 130] on div "Nach Themen oder Namen suchen ****** close Suche Archival tree units Personen 5…" at bounding box center [156, 249] width 296 height 384
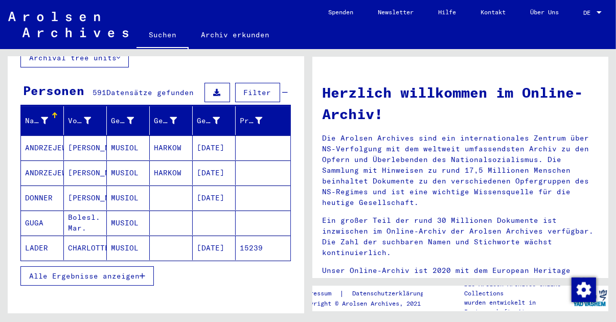
scroll to position [88, 0]
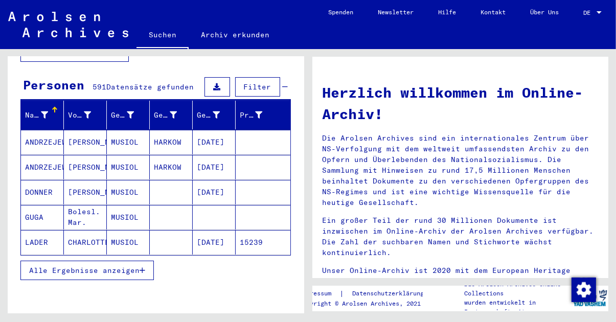
click at [149, 262] on button "Alle Ergebnisse anzeigen" at bounding box center [86, 270] width 133 height 19
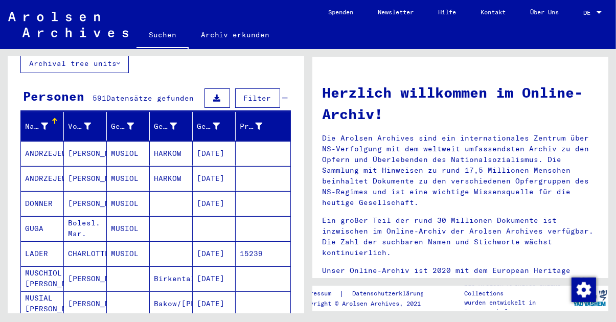
scroll to position [0, 0]
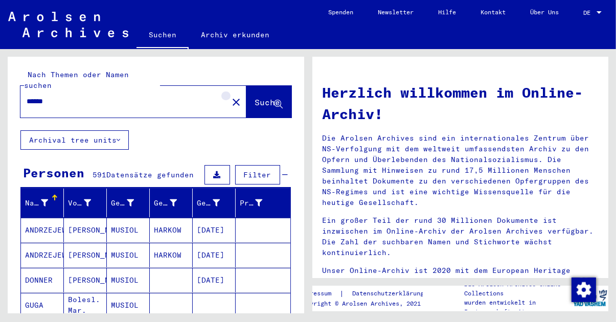
click at [230, 96] on mat-icon "close" at bounding box center [236, 102] width 12 height 12
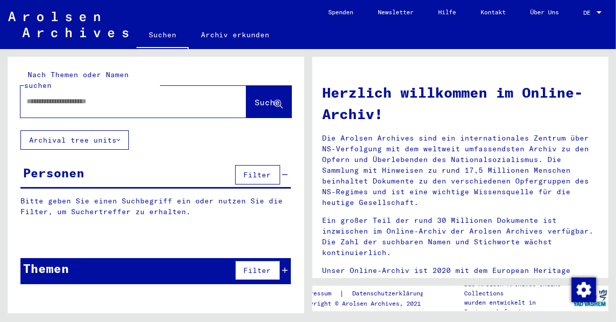
click at [58, 96] on input "text" at bounding box center [121, 101] width 189 height 11
type input "*****"
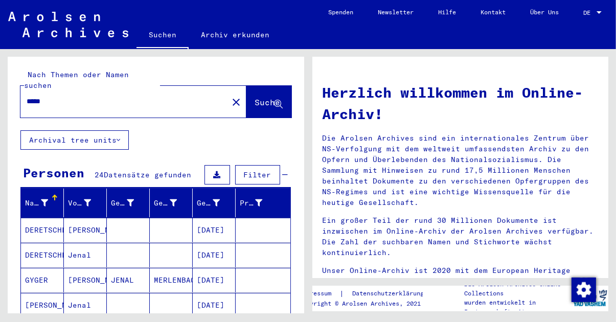
click at [199, 135] on div "Nach Themen oder Namen suchen ***** close Suche Archival tree units Personen 24…" at bounding box center [156, 249] width 296 height 384
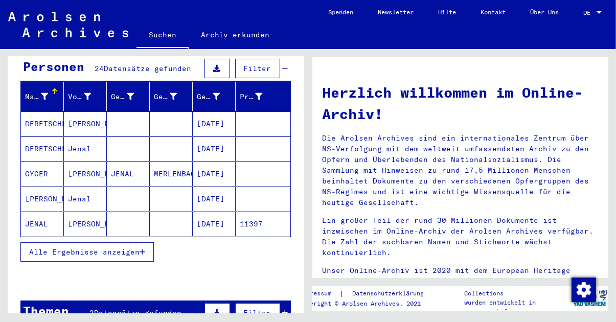
scroll to position [110, 0]
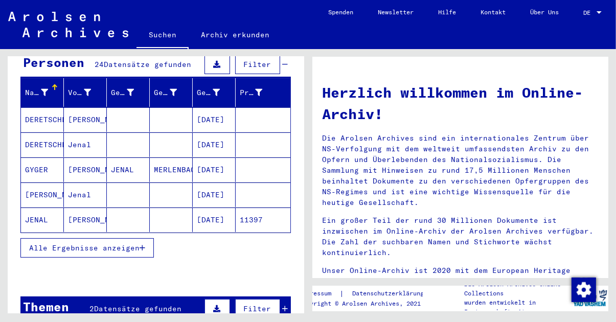
click at [143, 241] on button "Alle Ergebnisse anzeigen" at bounding box center [86, 247] width 133 height 19
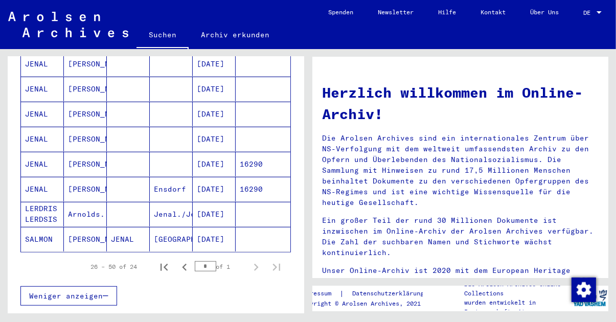
scroll to position [567, 0]
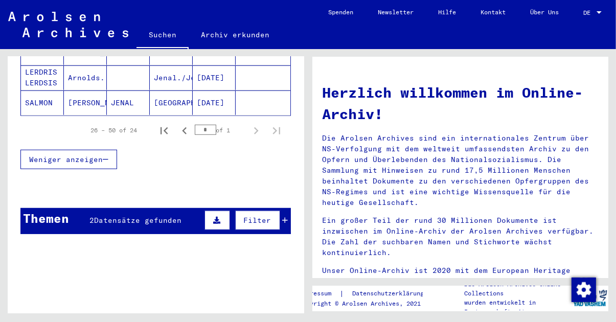
click at [243, 261] on div "Inhaftierungsdokumente > Lager und Ghettos > Konzentrationslager [GEOGRAPHIC_DA…" at bounding box center [178, 268] width 154 height 14
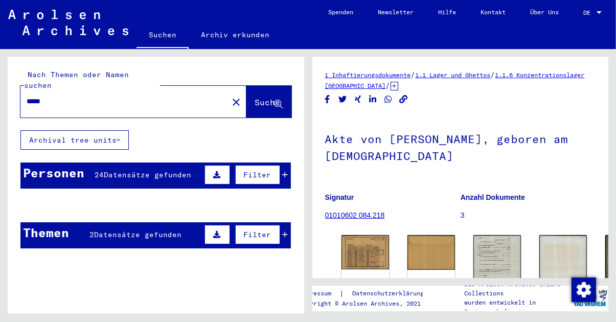
click at [257, 97] on span "Suche" at bounding box center [268, 102] width 26 height 10
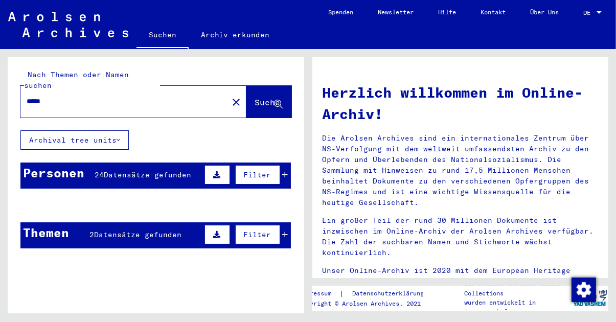
click at [153, 229] on mat-cell at bounding box center [171, 230] width 43 height 25
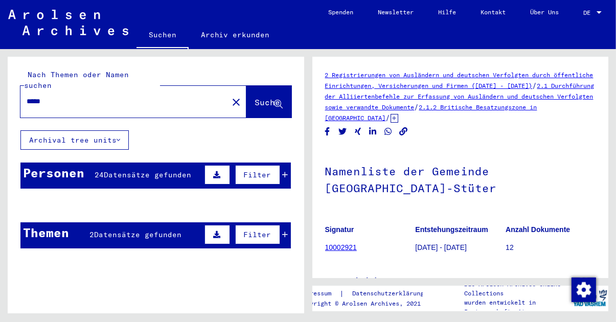
click at [135, 170] on span "Datensätze gefunden" at bounding box center [147, 174] width 87 height 9
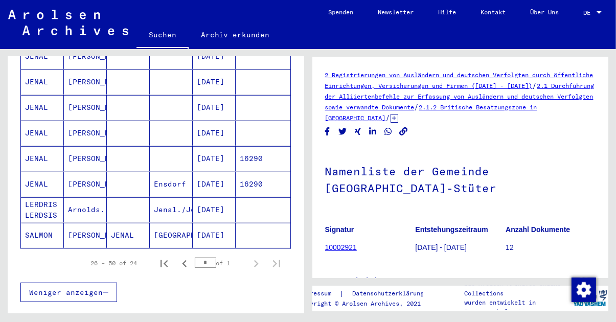
scroll to position [583, 0]
click at [186, 259] on button "Previous page" at bounding box center [184, 262] width 20 height 20
type input "*"
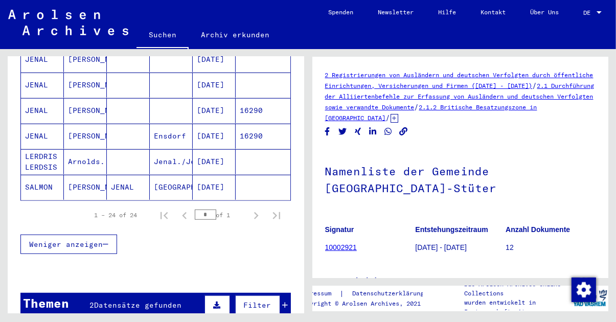
scroll to position [653, 0]
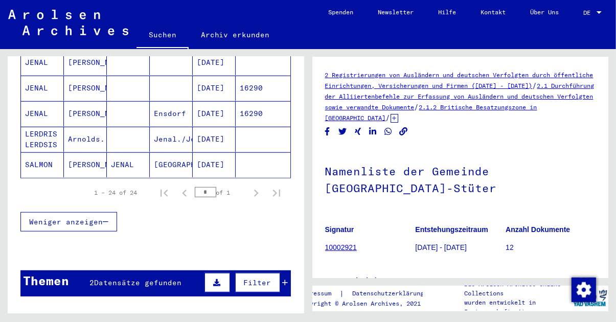
click at [161, 207] on div "Weniger anzeigen" at bounding box center [155, 222] width 270 height 30
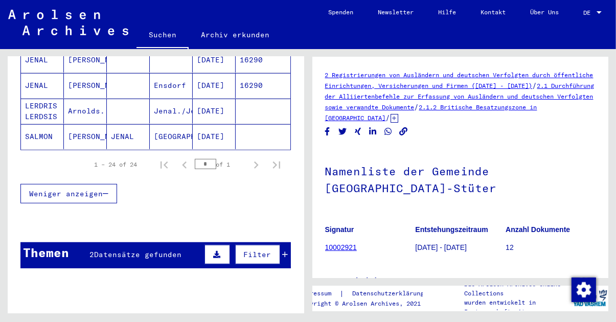
scroll to position [684, 0]
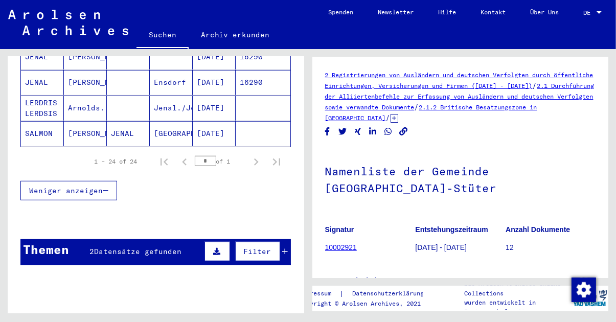
click at [156, 247] on span "Datensätze gefunden" at bounding box center [137, 251] width 87 height 9
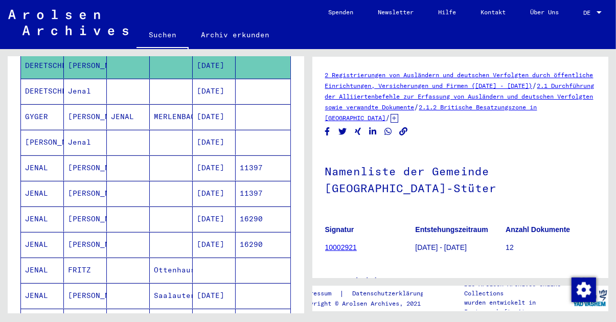
scroll to position [0, 0]
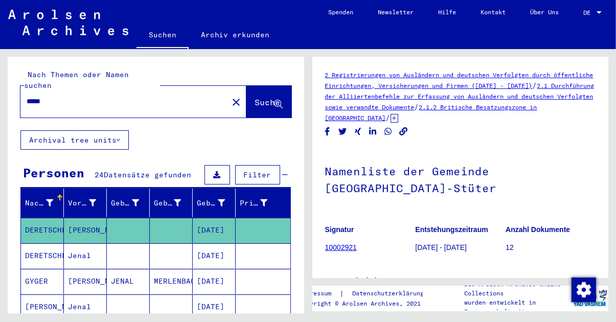
click at [230, 96] on mat-icon "close" at bounding box center [236, 102] width 12 height 12
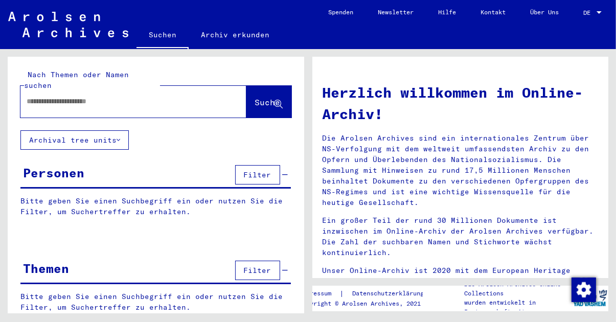
click at [65, 96] on input "text" at bounding box center [121, 101] width 189 height 11
type input "******"
click at [265, 97] on span "Suche" at bounding box center [268, 102] width 26 height 10
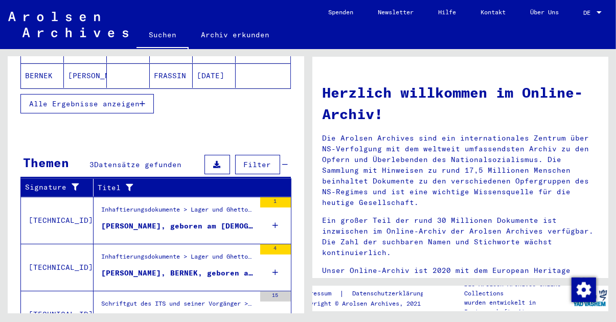
scroll to position [34, 0]
click at [228, 315] on div "Such- und Bescheinigungsvorgang Nr. 1.778.678 für [PERSON_NAME] geboren [DEMOGR…" at bounding box center [178, 320] width 154 height 11
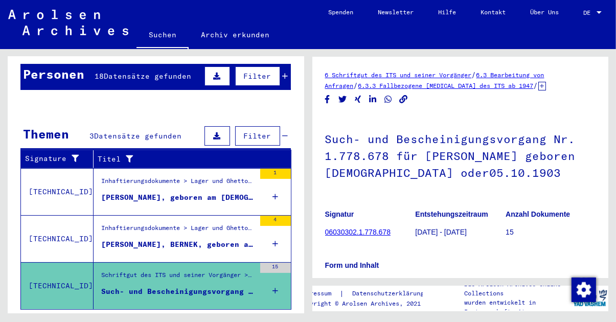
click at [185, 239] on div "[PERSON_NAME], BERNEK, geboren am [DEMOGRAPHIC_DATA]" at bounding box center [178, 244] width 154 height 11
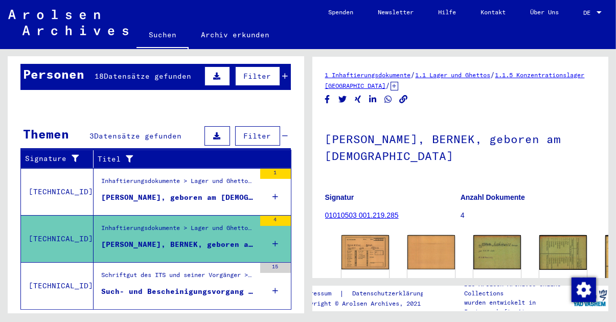
click at [198, 192] on div "[PERSON_NAME], geboren am [DEMOGRAPHIC_DATA]" at bounding box center [178, 197] width 154 height 11
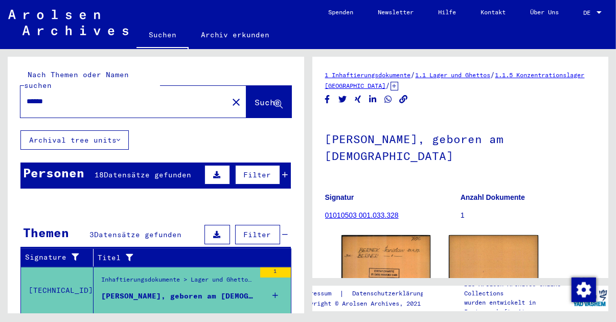
click at [228, 91] on button "close" at bounding box center [236, 101] width 20 height 20
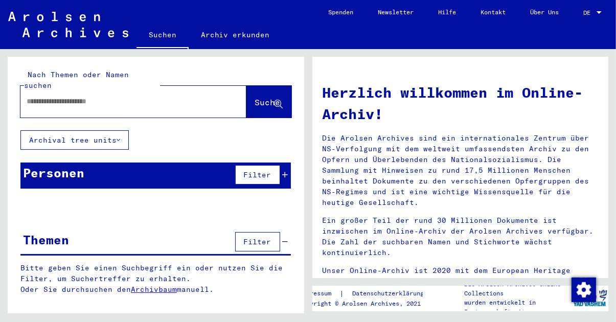
click at [130, 96] on input "text" at bounding box center [121, 101] width 189 height 11
type input "*******"
click at [277, 100] on icon at bounding box center [278, 104] width 9 height 9
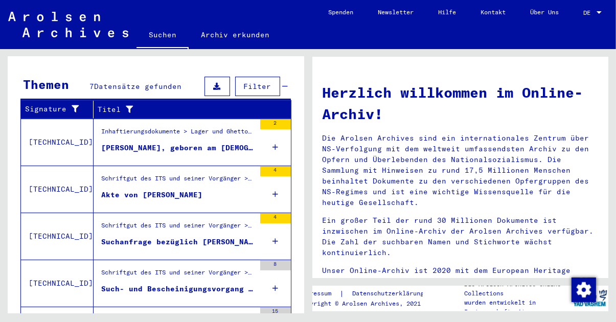
scroll to position [164, 0]
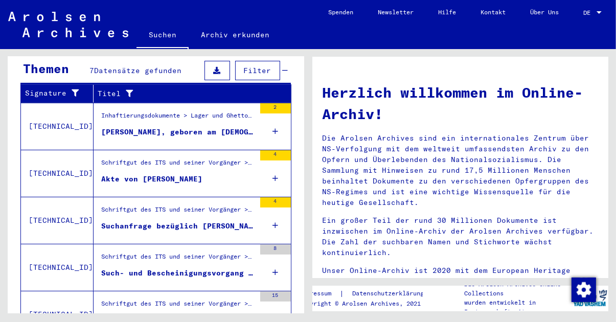
click at [225, 221] on div "Suchanfrage bezüglich [PERSON_NAME] [DATE]" at bounding box center [178, 226] width 154 height 11
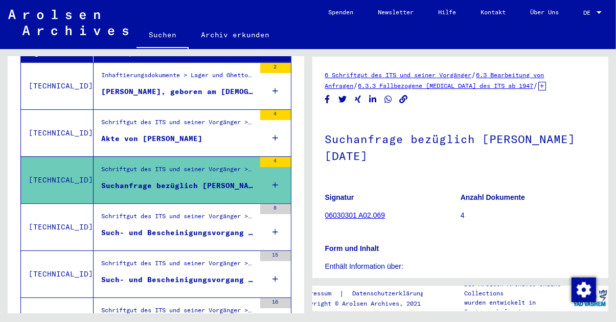
scroll to position [249, 0]
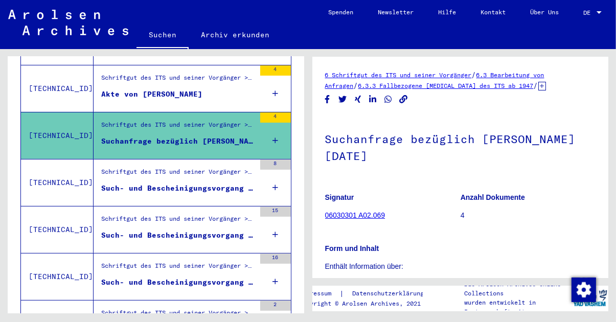
click at [227, 183] on figure "Such- und Bescheinigungsvorgang Nr. 1.015.952 für [PERSON_NAME] geboren [DEMOGR…" at bounding box center [178, 190] width 154 height 15
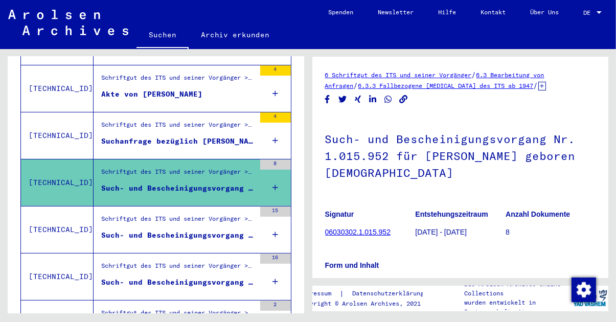
click at [224, 230] on figure "Such- und Bescheinigungsvorgang Nr. 1.034.539 für [PERSON_NAME] geboren [DEMOGR…" at bounding box center [178, 237] width 154 height 15
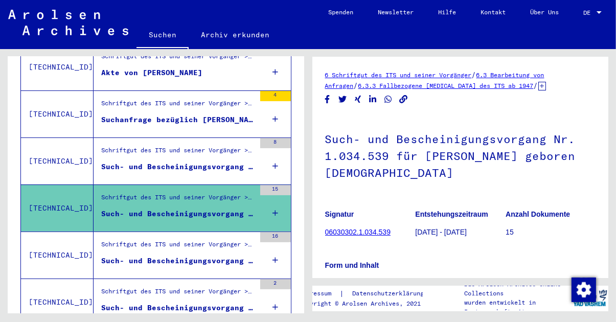
scroll to position [287, 0]
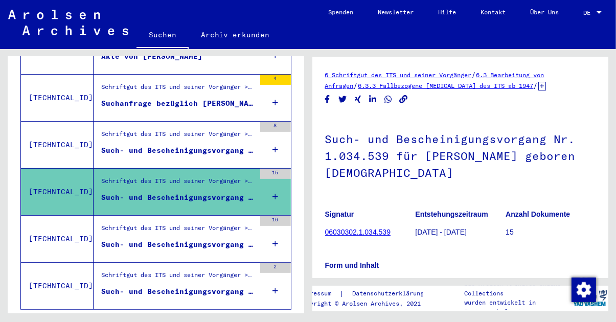
click at [218, 240] on figure "Such- und Bescheinigungsvorgang Nr. 1.195.735 für [PERSON_NAME] geboren [DEMOGR…" at bounding box center [178, 246] width 154 height 15
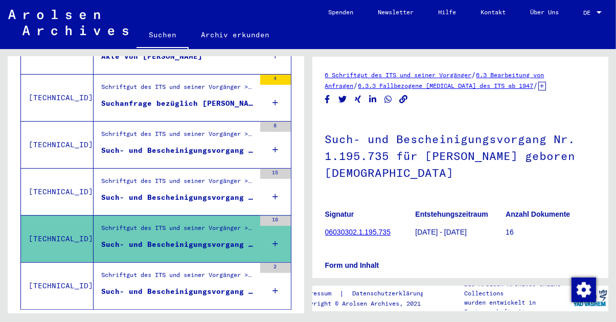
click at [220, 286] on div "Such- und Bescheinigungsvorgang Nr. 2.081.922 für [PERSON_NAME] geboren [DEMOGR…" at bounding box center [178, 291] width 154 height 11
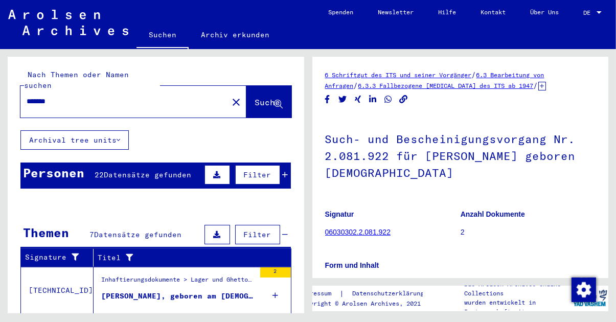
click at [105, 170] on span "Datensätze gefunden" at bounding box center [147, 174] width 87 height 9
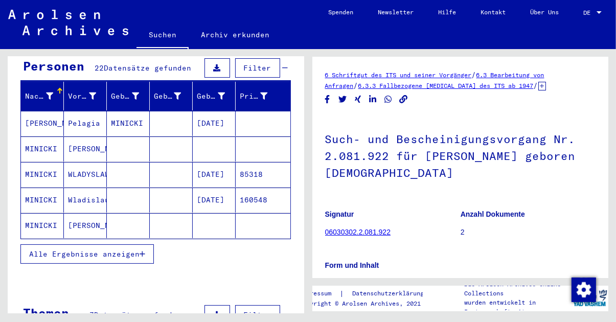
scroll to position [107, 0]
click at [145, 250] on icon "button" at bounding box center [142, 253] width 6 height 7
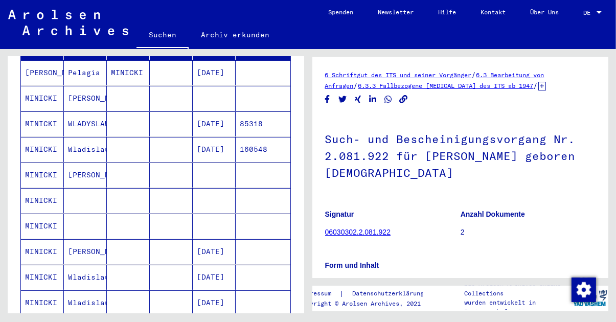
scroll to position [170, 0]
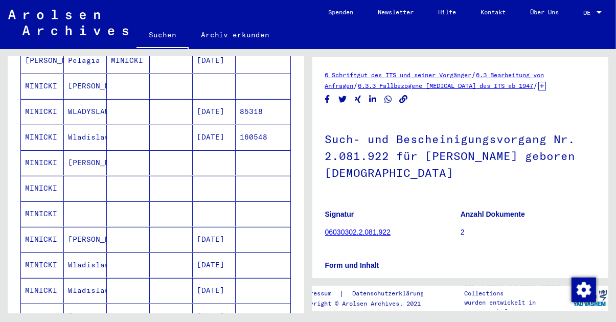
click at [44, 178] on mat-cell "MINICKI" at bounding box center [42, 188] width 43 height 25
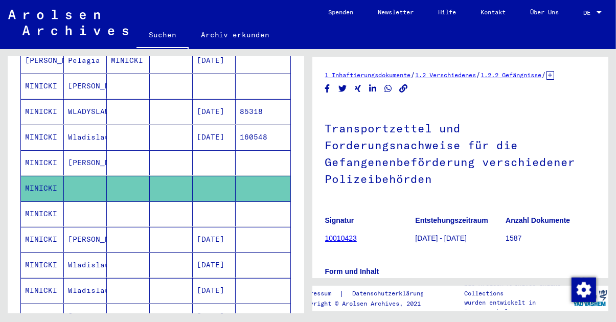
click at [52, 203] on mat-cell "MINICKI" at bounding box center [42, 213] width 43 height 25
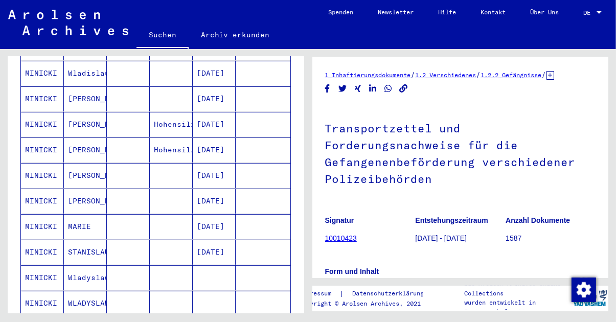
scroll to position [409, 0]
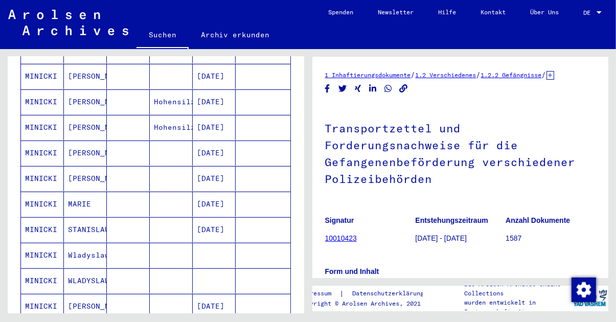
click at [89, 196] on mat-cell "MARIE" at bounding box center [85, 204] width 43 height 25
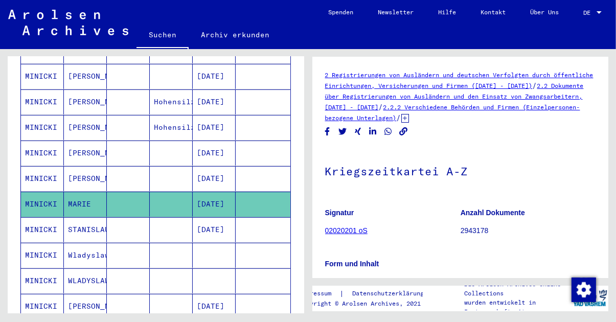
click at [356, 233] on link "02020201 oS" at bounding box center [346, 230] width 42 height 8
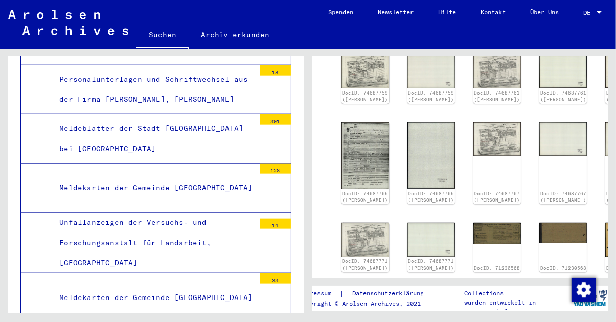
scroll to position [327, 0]
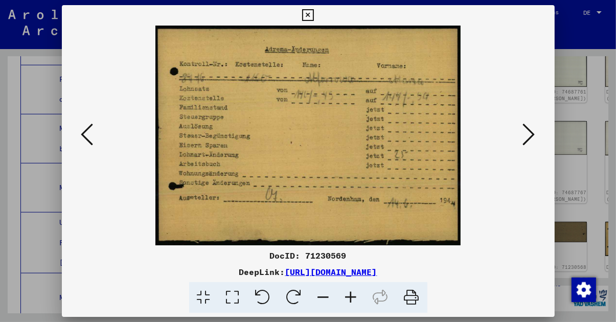
click at [310, 19] on icon at bounding box center [308, 15] width 12 height 12
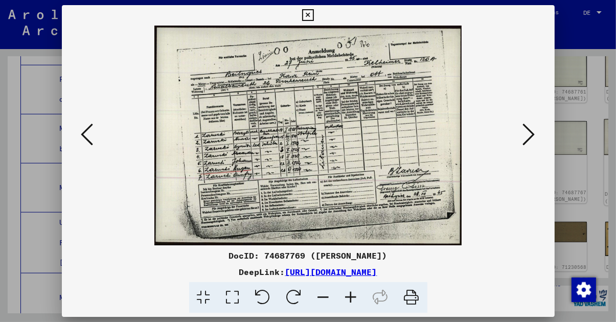
click at [316, 18] on button at bounding box center [308, 15] width 18 height 20
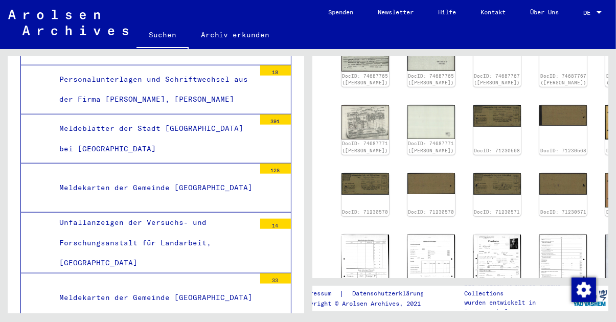
scroll to position [447, 0]
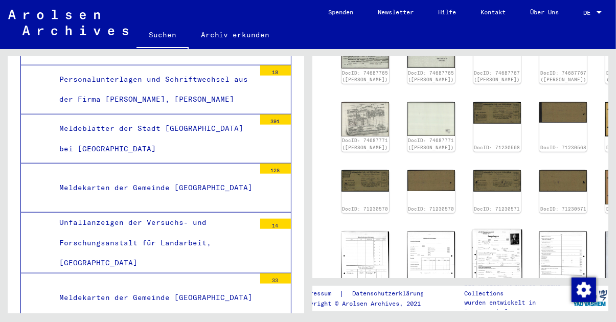
click at [472, 235] on img at bounding box center [497, 263] width 50 height 69
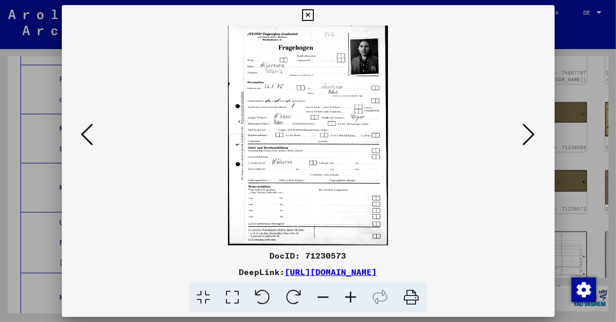
click at [310, 13] on icon at bounding box center [308, 15] width 12 height 12
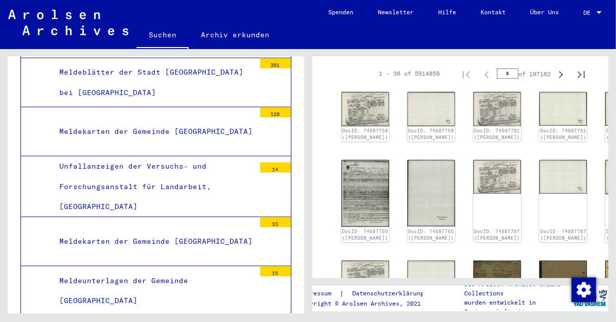
scroll to position [286, 0]
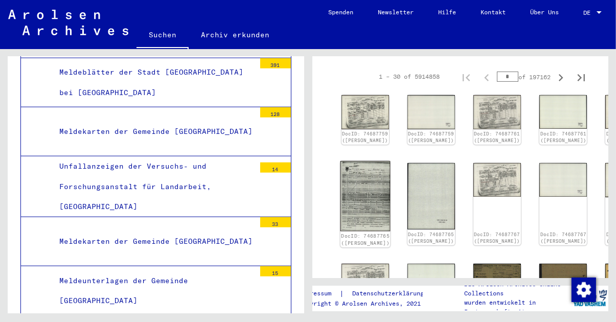
click at [363, 194] on img at bounding box center [365, 196] width 50 height 70
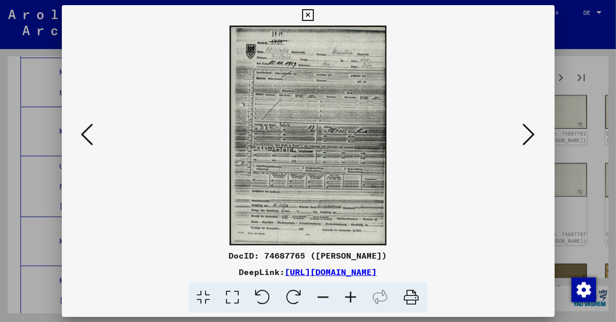
click at [315, 20] on button at bounding box center [308, 15] width 18 height 20
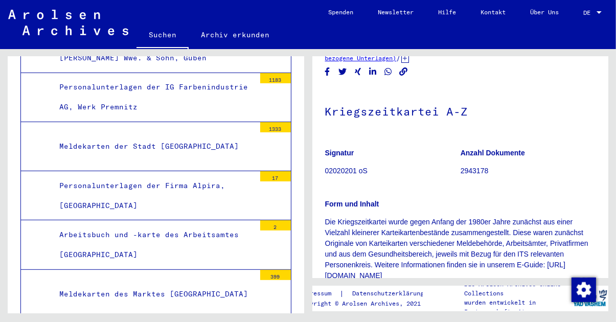
scroll to position [70213, 0]
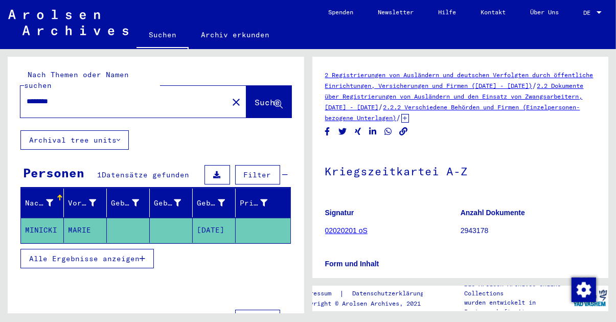
click at [144, 255] on icon "button" at bounding box center [142, 258] width 6 height 7
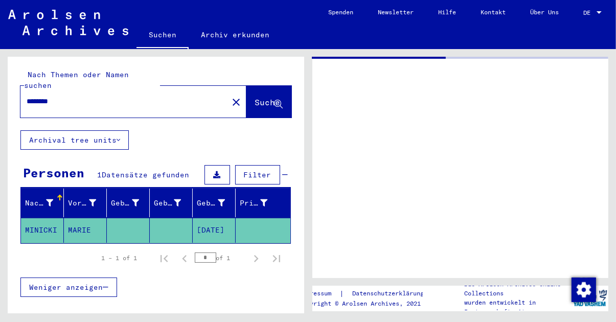
type input "*******"
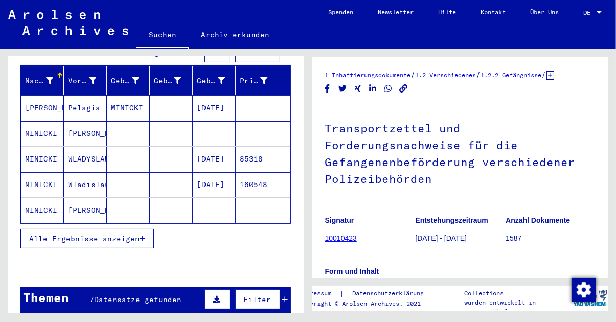
scroll to position [146, 0]
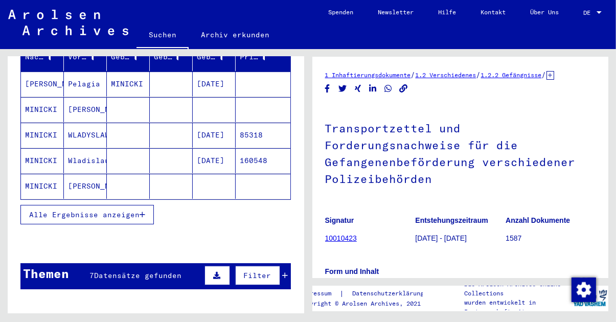
click at [144, 211] on icon "button" at bounding box center [142, 214] width 6 height 7
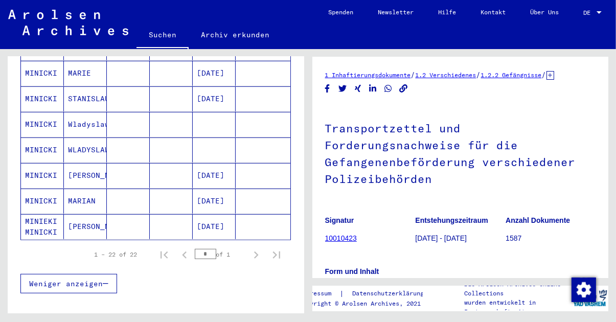
scroll to position [541, 0]
click at [81, 217] on mat-cell "[PERSON_NAME]" at bounding box center [85, 226] width 43 height 25
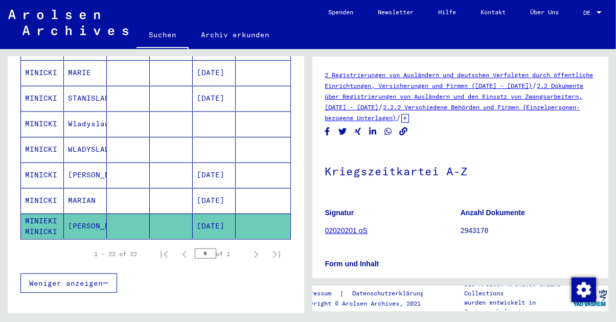
click at [365, 232] on link "02020201 oS" at bounding box center [346, 230] width 42 height 8
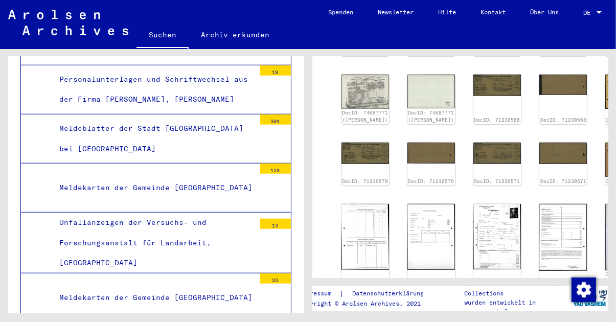
scroll to position [476, 0]
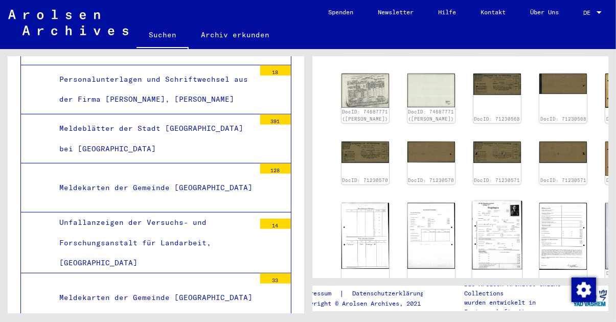
click at [472, 205] on img at bounding box center [497, 235] width 50 height 69
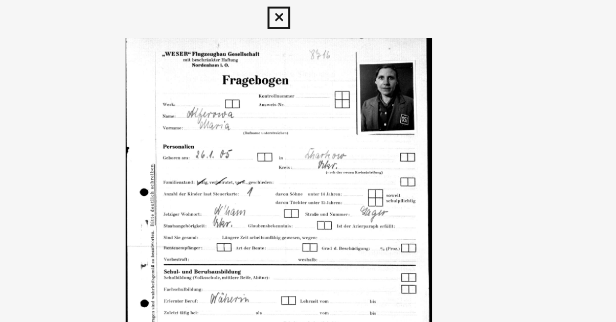
click at [312, 17] on icon at bounding box center [308, 15] width 12 height 12
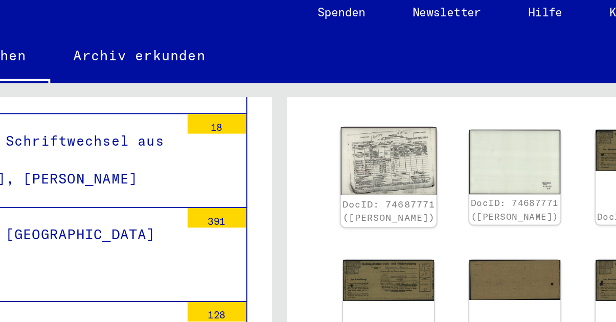
click at [361, 76] on img at bounding box center [365, 91] width 50 height 36
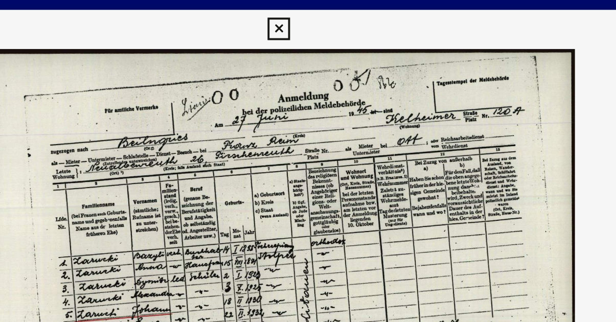
click at [311, 21] on icon at bounding box center [308, 15] width 12 height 12
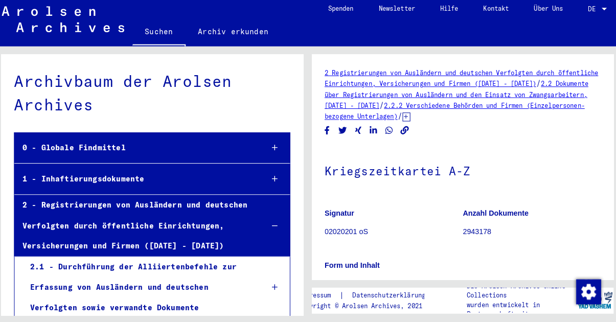
scroll to position [0, 0]
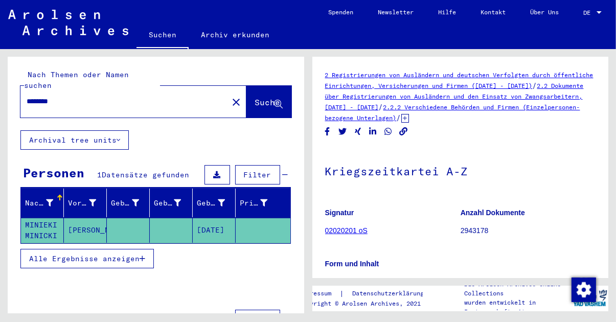
click at [142, 255] on icon "button" at bounding box center [142, 258] width 6 height 7
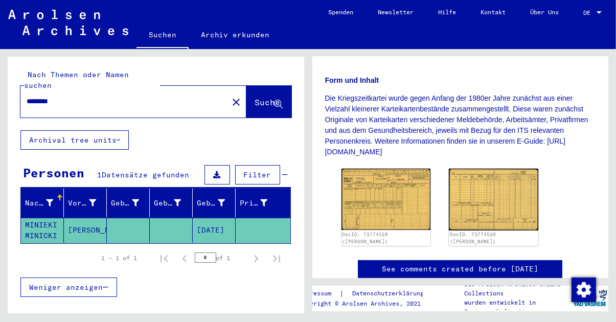
scroll to position [216, 0]
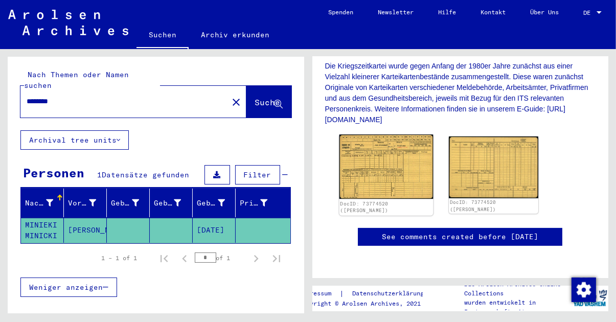
click at [396, 175] on img at bounding box center [385, 166] width 93 height 64
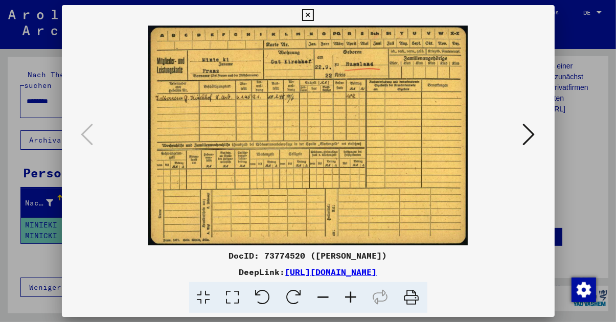
click at [308, 23] on button at bounding box center [308, 15] width 18 height 20
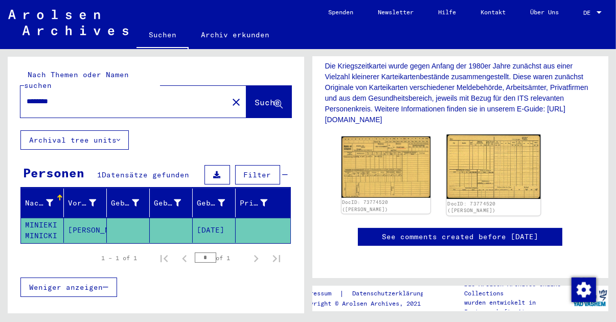
click at [518, 173] on img at bounding box center [493, 166] width 93 height 64
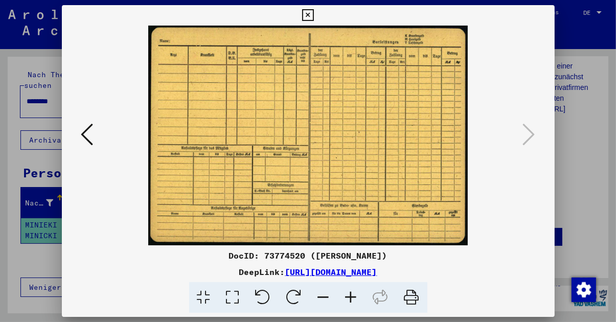
click at [315, 14] on button at bounding box center [308, 15] width 18 height 20
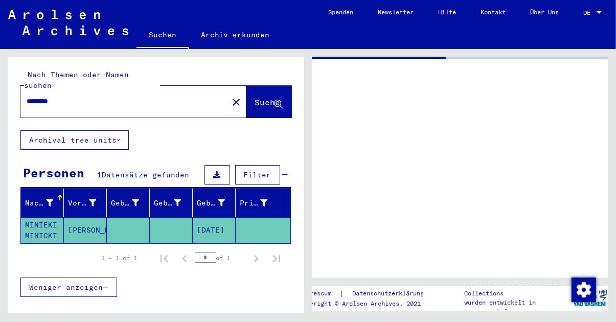
type input "*******"
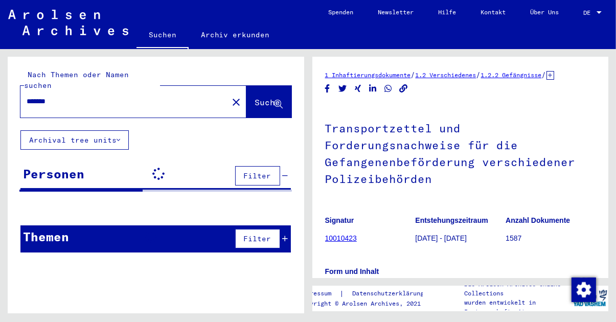
click at [230, 96] on mat-icon "close" at bounding box center [236, 102] width 12 height 12
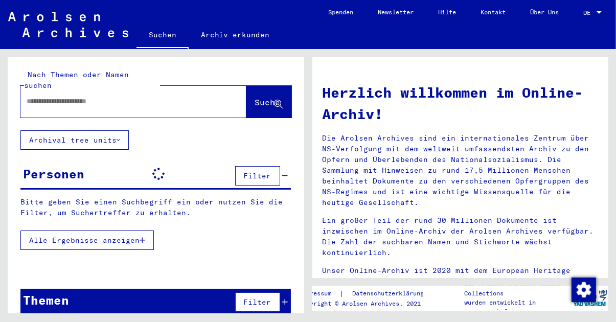
click at [71, 96] on input "text" at bounding box center [121, 101] width 189 height 11
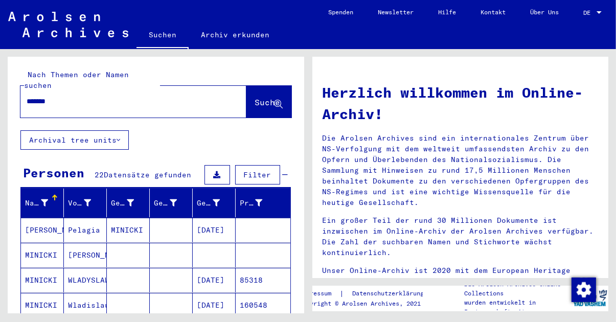
type input "*******"
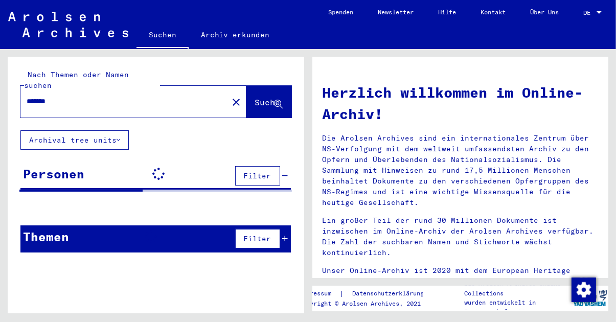
click at [260, 97] on span "Suche" at bounding box center [268, 102] width 26 height 10
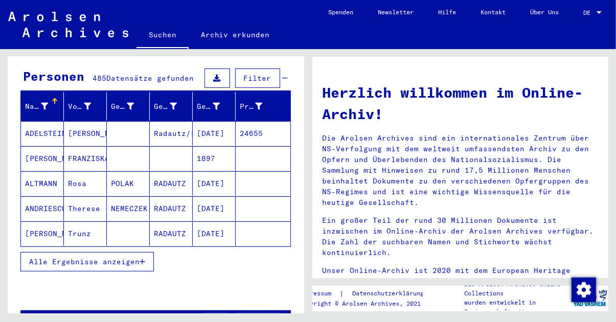
scroll to position [96, 0]
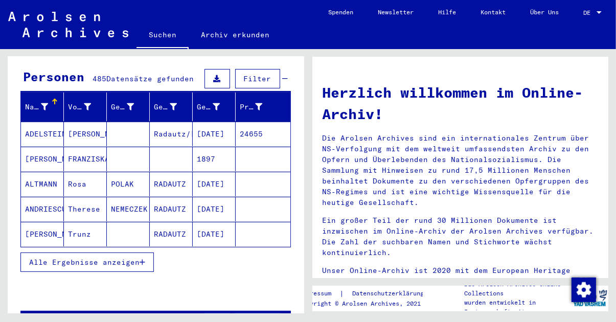
click at [143, 256] on button "Alle Ergebnisse anzeigen" at bounding box center [86, 261] width 133 height 19
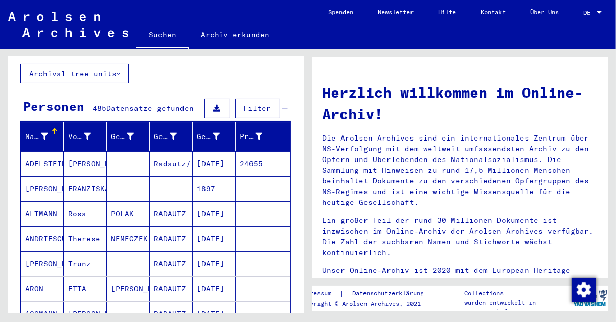
scroll to position [0, 0]
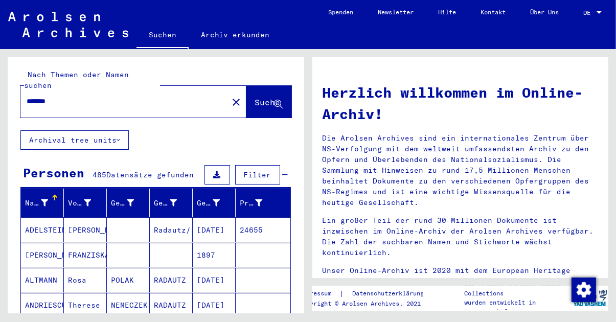
click at [226, 98] on button "close" at bounding box center [236, 101] width 20 height 20
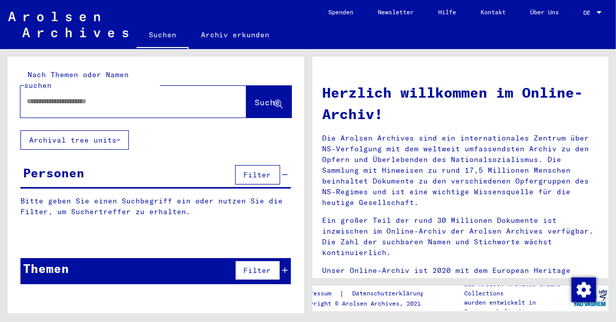
click at [75, 96] on input "text" at bounding box center [121, 101] width 189 height 11
type input "*******"
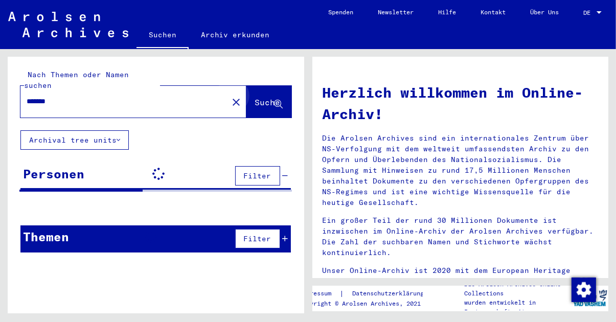
click at [269, 98] on span "Suche" at bounding box center [269, 103] width 28 height 11
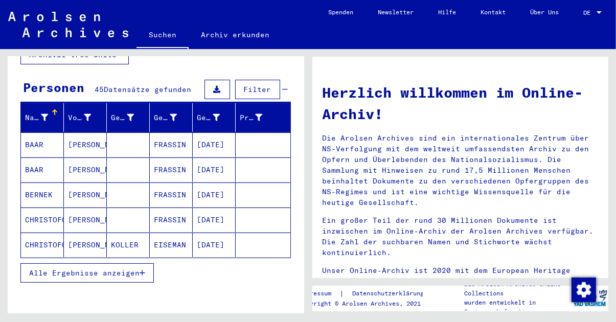
scroll to position [86, 0]
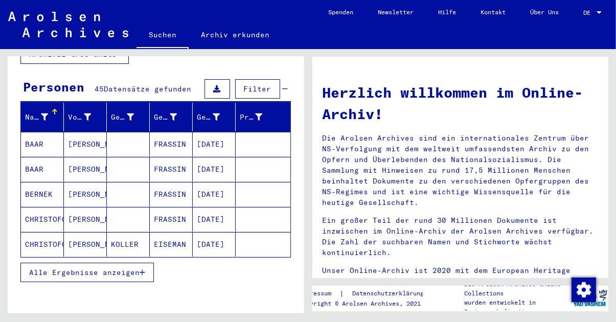
click at [145, 263] on button "Alle Ergebnisse anzeigen" at bounding box center [86, 272] width 133 height 19
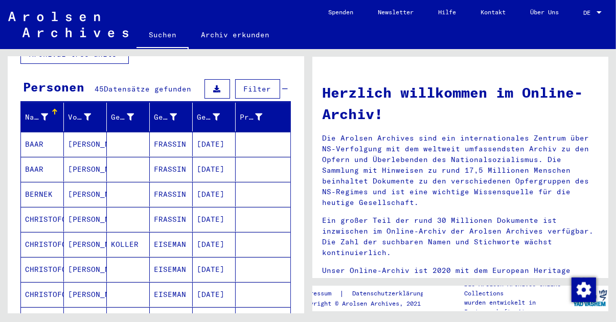
click at [51, 184] on mat-cell "BERNEK" at bounding box center [42, 194] width 43 height 25
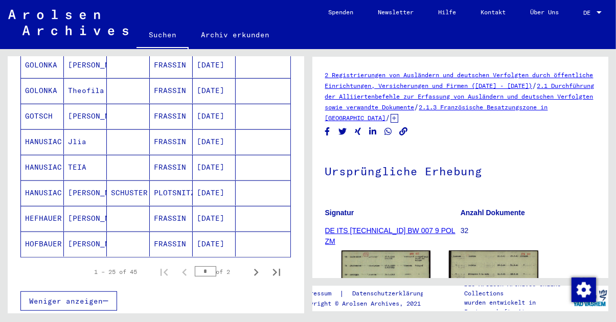
scroll to position [600, 0]
click at [253, 265] on icon "Next page" at bounding box center [256, 272] width 14 height 14
type input "*"
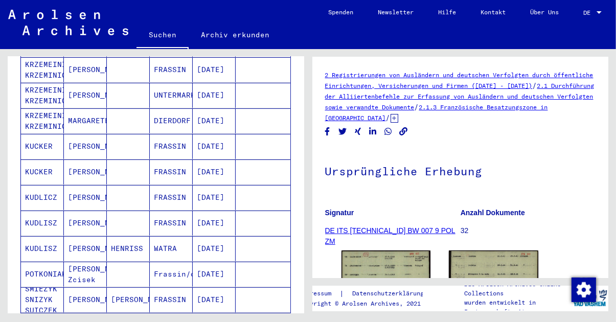
scroll to position [0, 0]
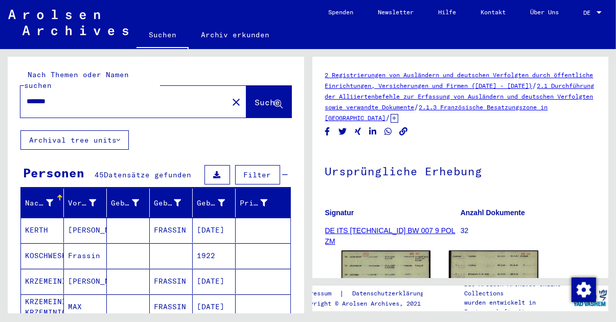
click at [230, 96] on mat-icon "close" at bounding box center [236, 102] width 12 height 12
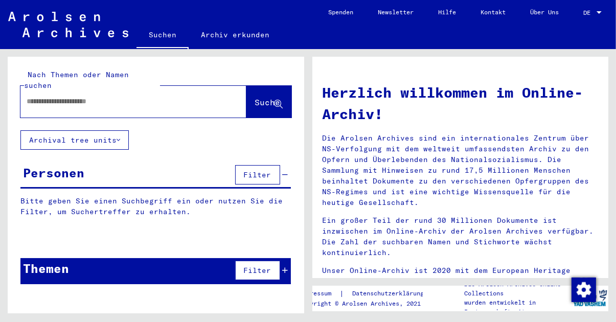
click at [93, 96] on input "text" at bounding box center [121, 101] width 189 height 11
type input "*********"
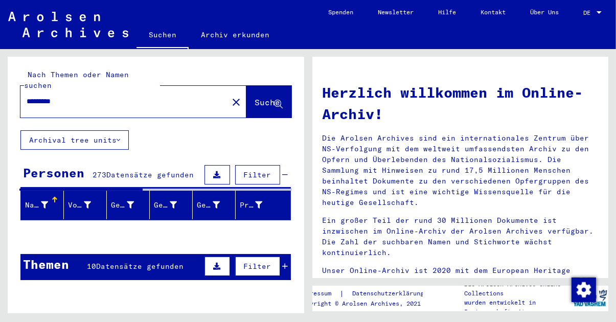
click at [278, 100] on icon at bounding box center [278, 104] width 9 height 9
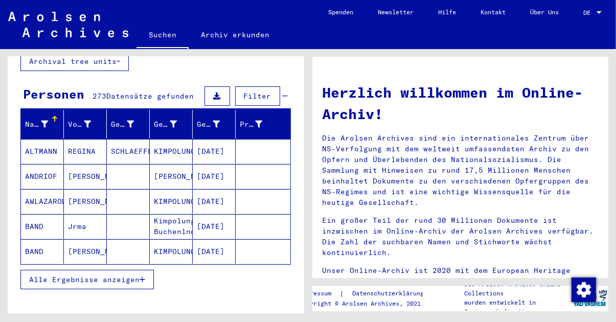
scroll to position [81, 0]
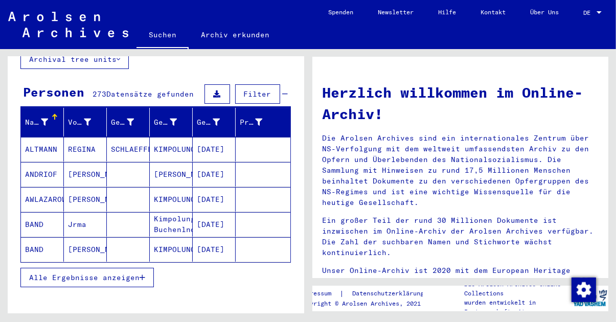
click at [145, 270] on button "Alle Ergebnisse anzeigen" at bounding box center [86, 277] width 133 height 19
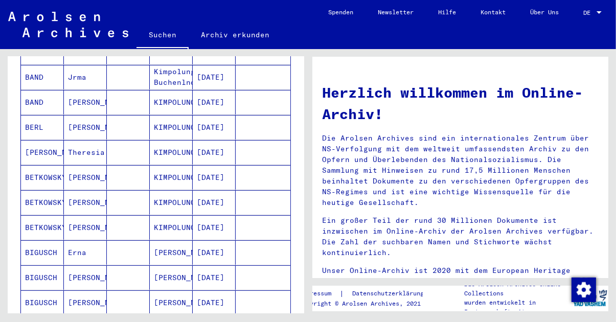
scroll to position [0, 0]
